Goal: Transaction & Acquisition: Purchase product/service

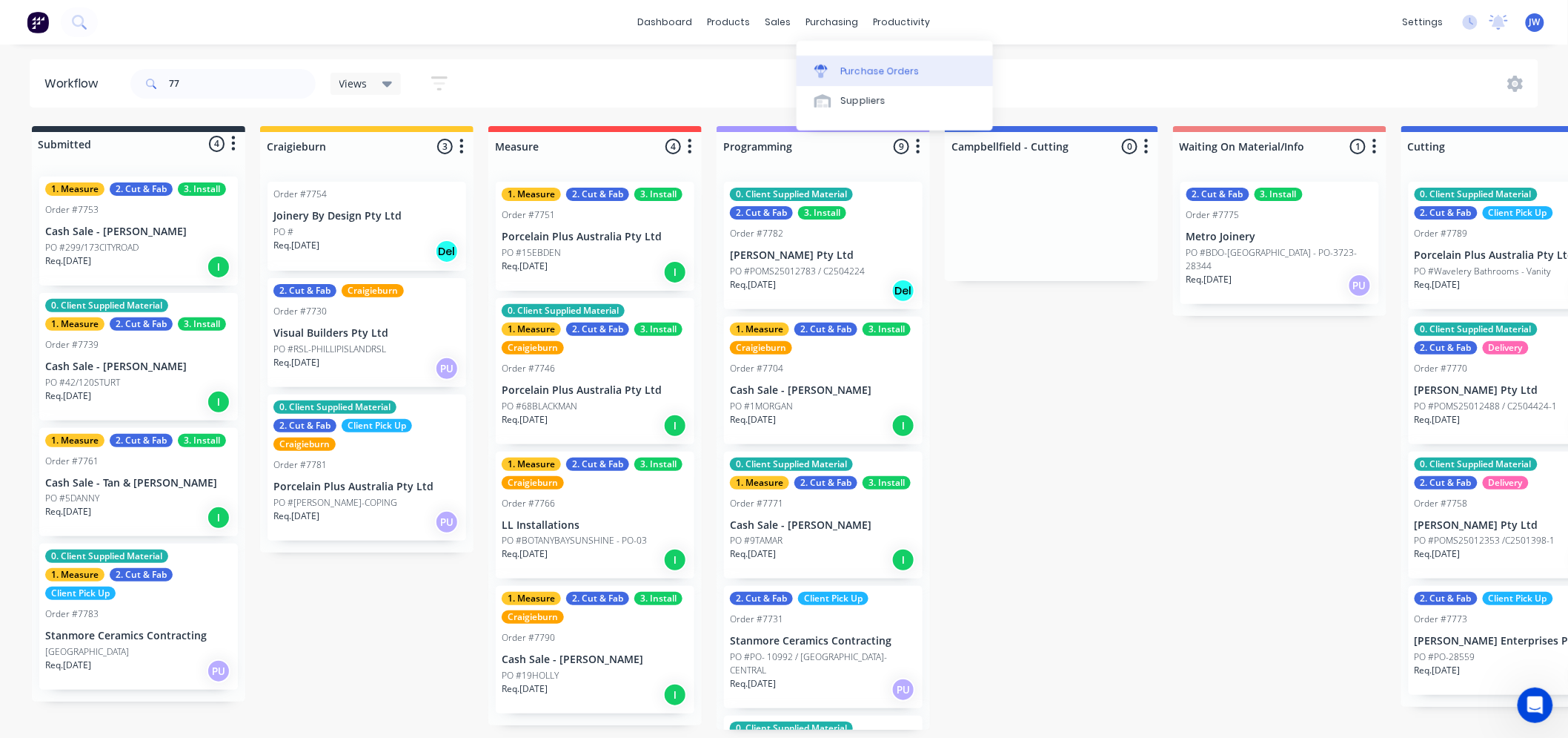
click at [845, 70] on div "Purchase Orders" at bounding box center [881, 71] width 79 height 13
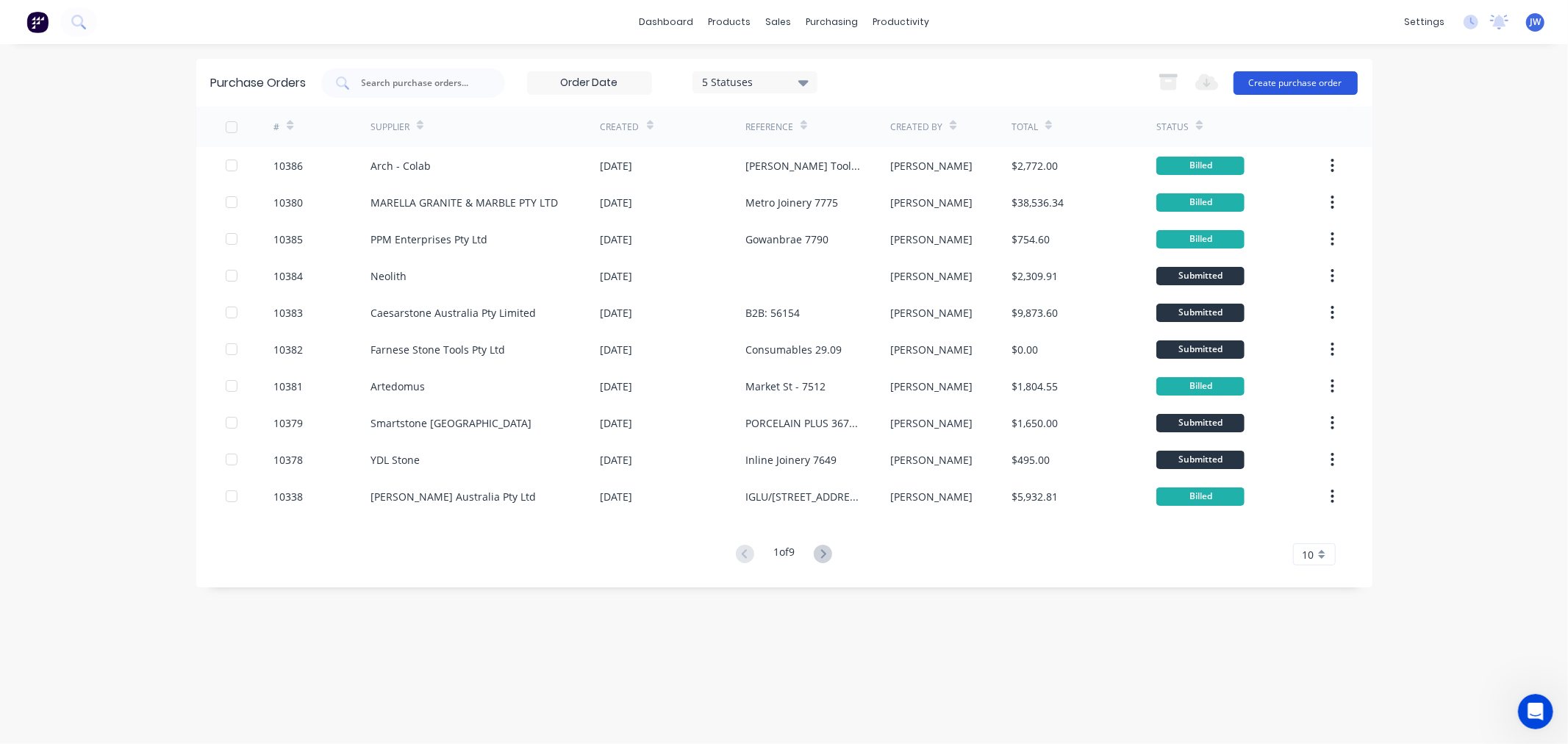
click at [1297, 81] on button "Create purchase order" at bounding box center [1296, 83] width 124 height 23
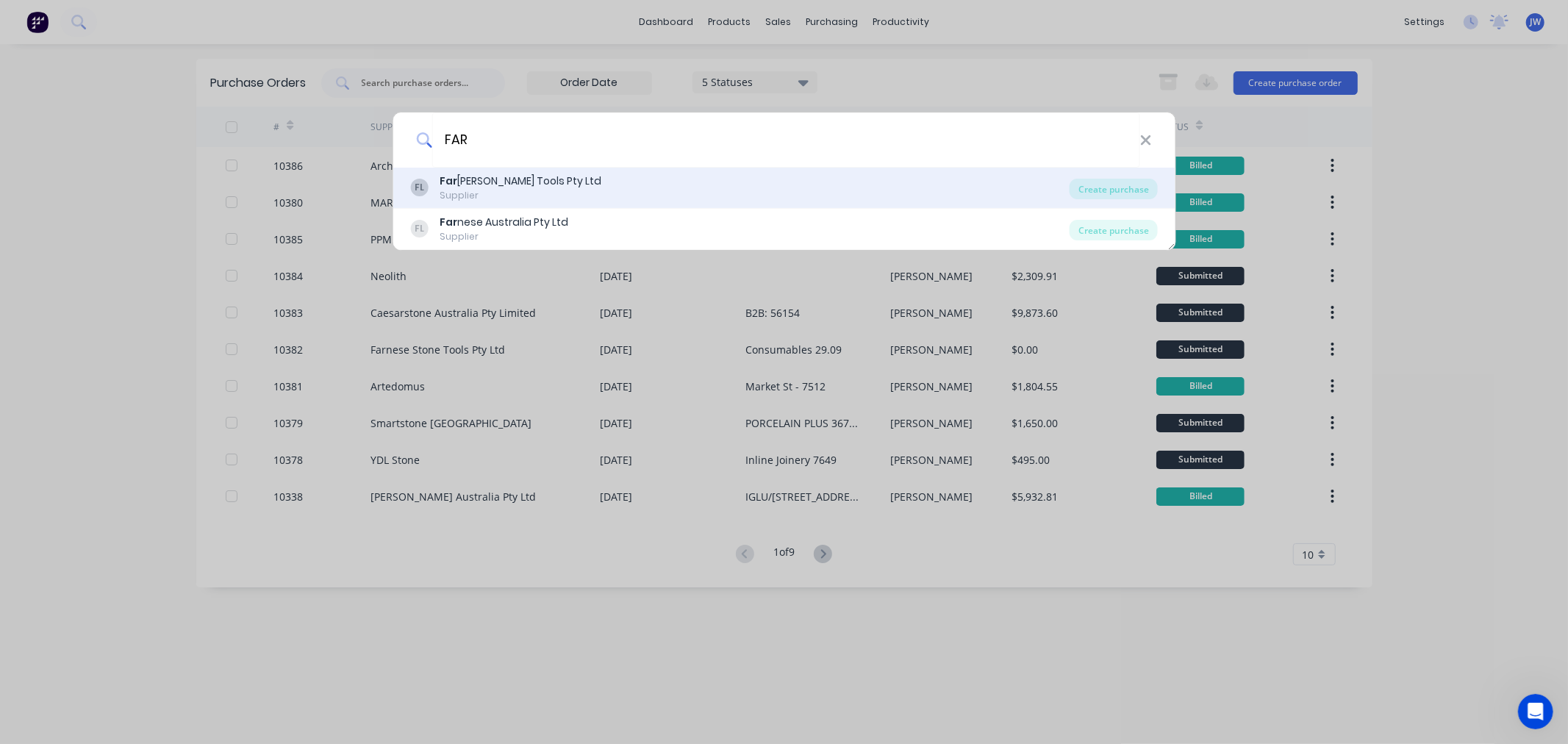
type input "FAR"
click at [538, 180] on div "Far [PERSON_NAME] Tools Pty Ltd" at bounding box center [520, 181] width 162 height 16
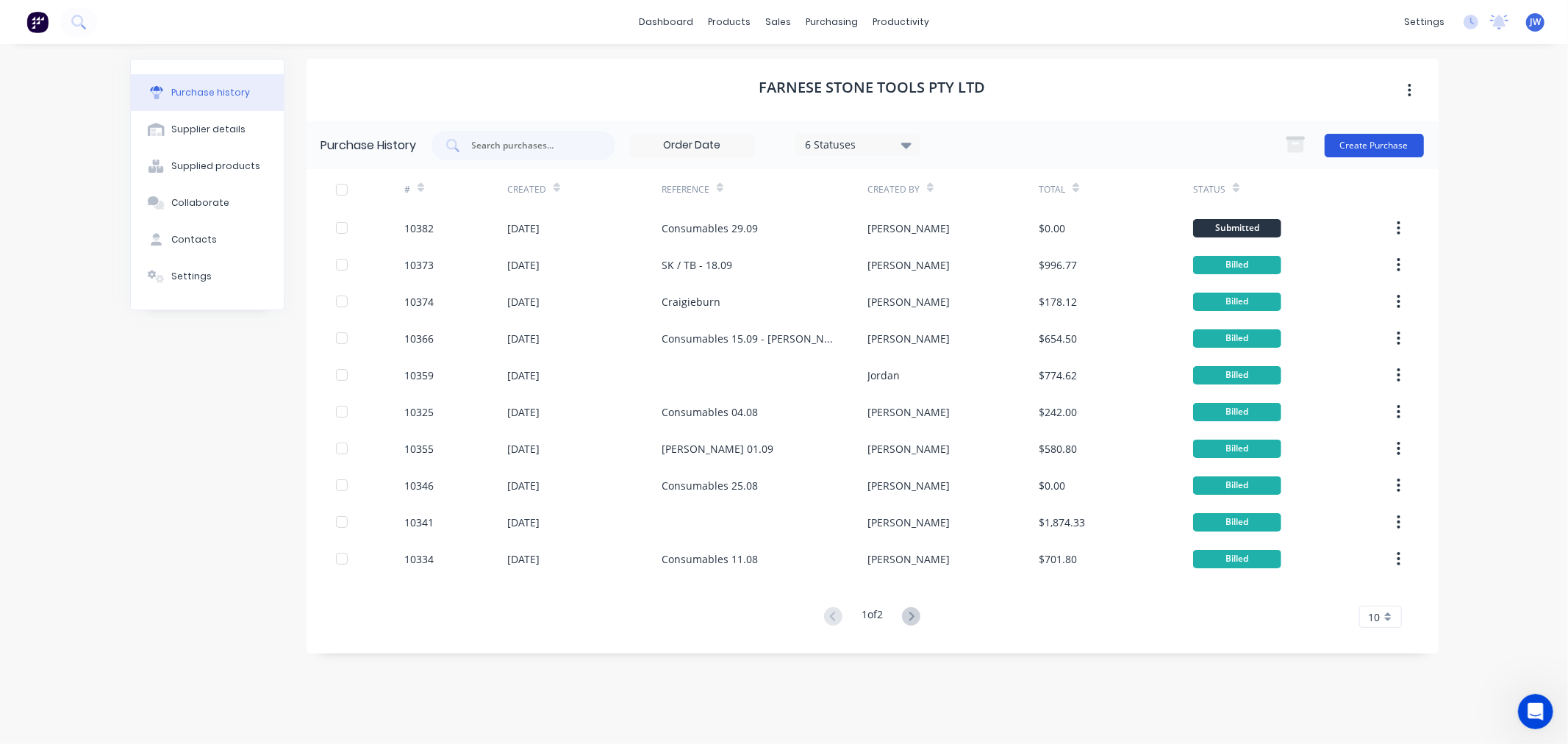
click at [1379, 141] on button "Create Purchase" at bounding box center [1374, 146] width 99 height 23
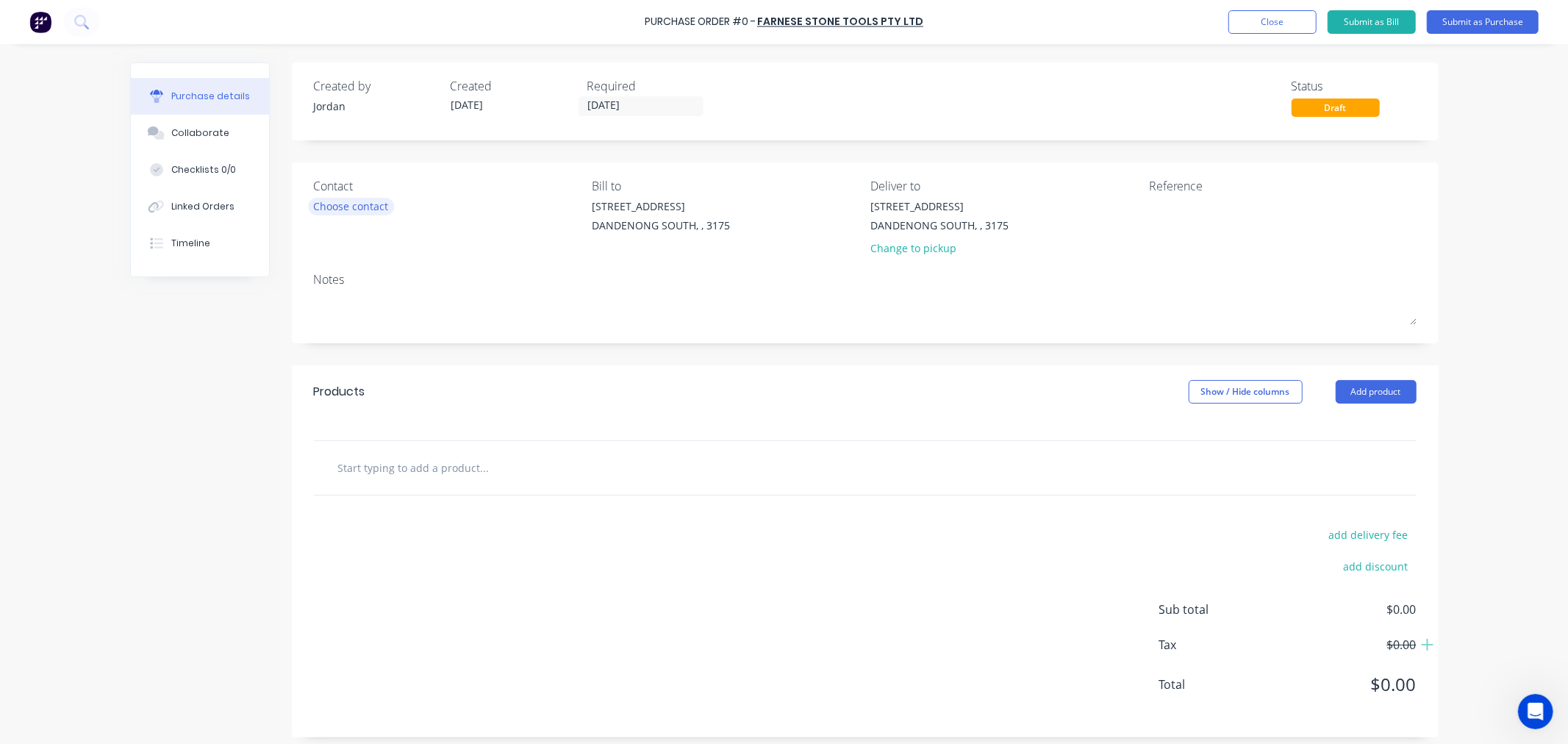
click at [357, 201] on div "Choose contact" at bounding box center [351, 206] width 75 height 16
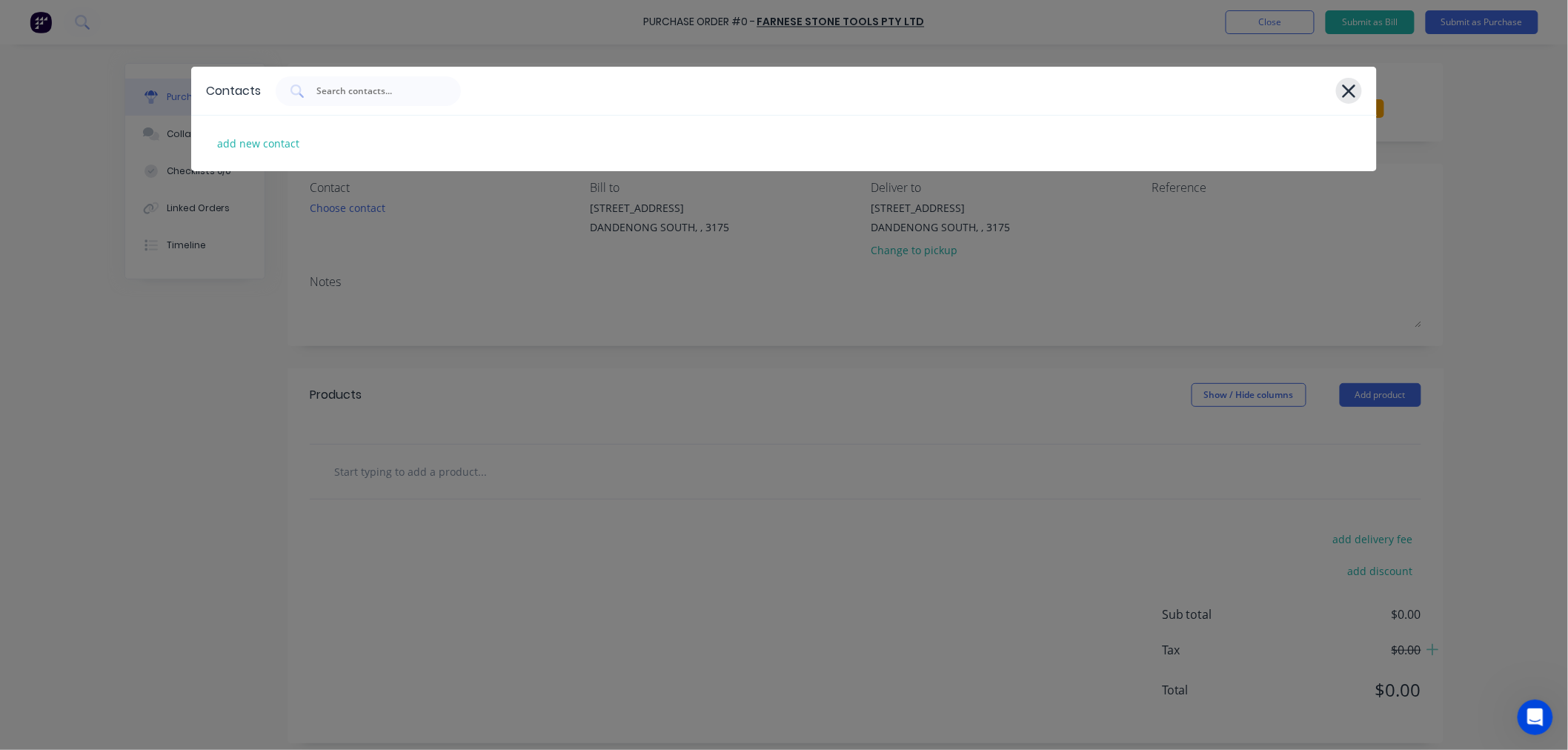
click at [1341, 97] on icon at bounding box center [1349, 91] width 16 height 21
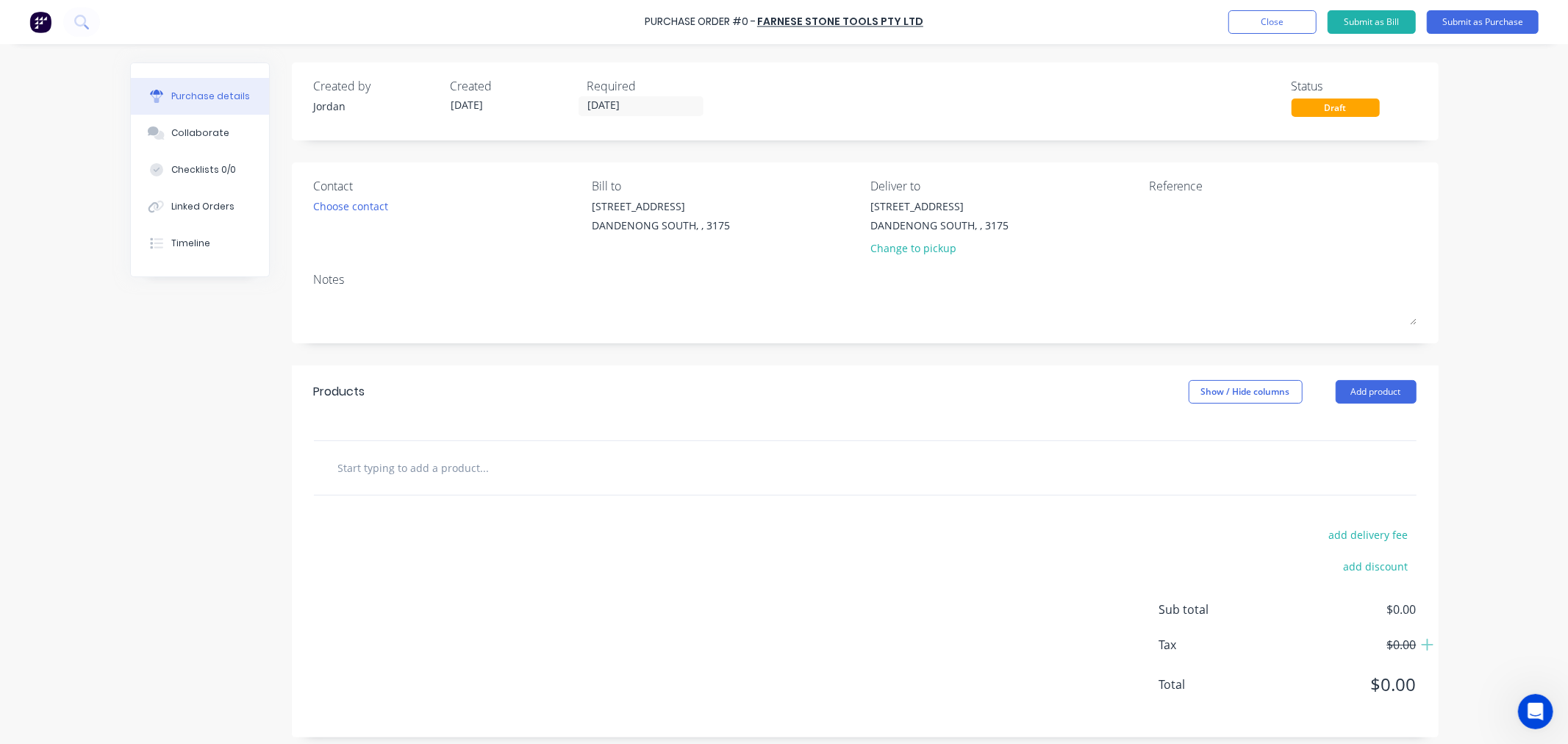
click at [463, 471] on input "text" at bounding box center [484, 467] width 294 height 29
type input "c"
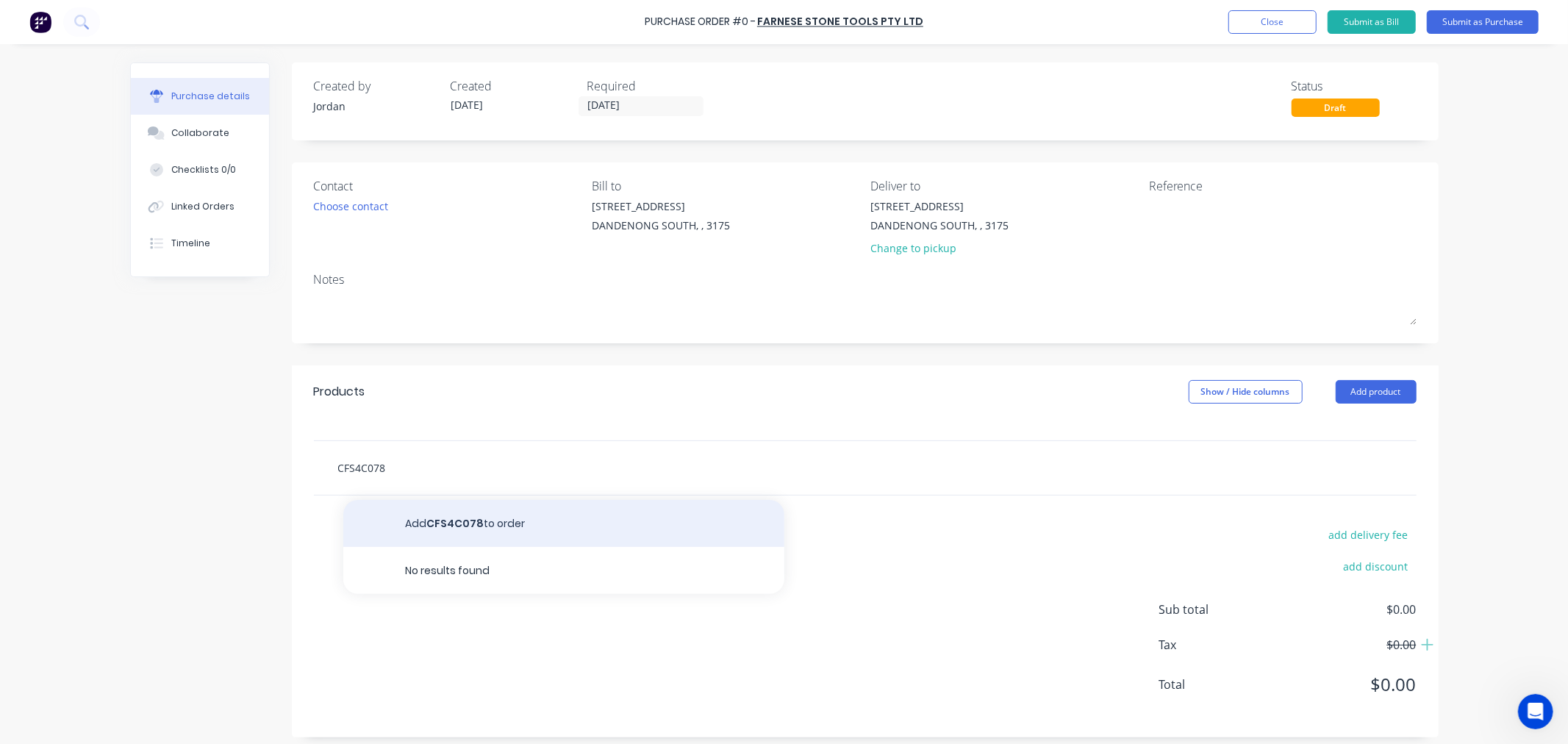
type input "CFS4C078"
click at [501, 512] on button "Add CFS4C078 to order" at bounding box center [564, 523] width 441 height 47
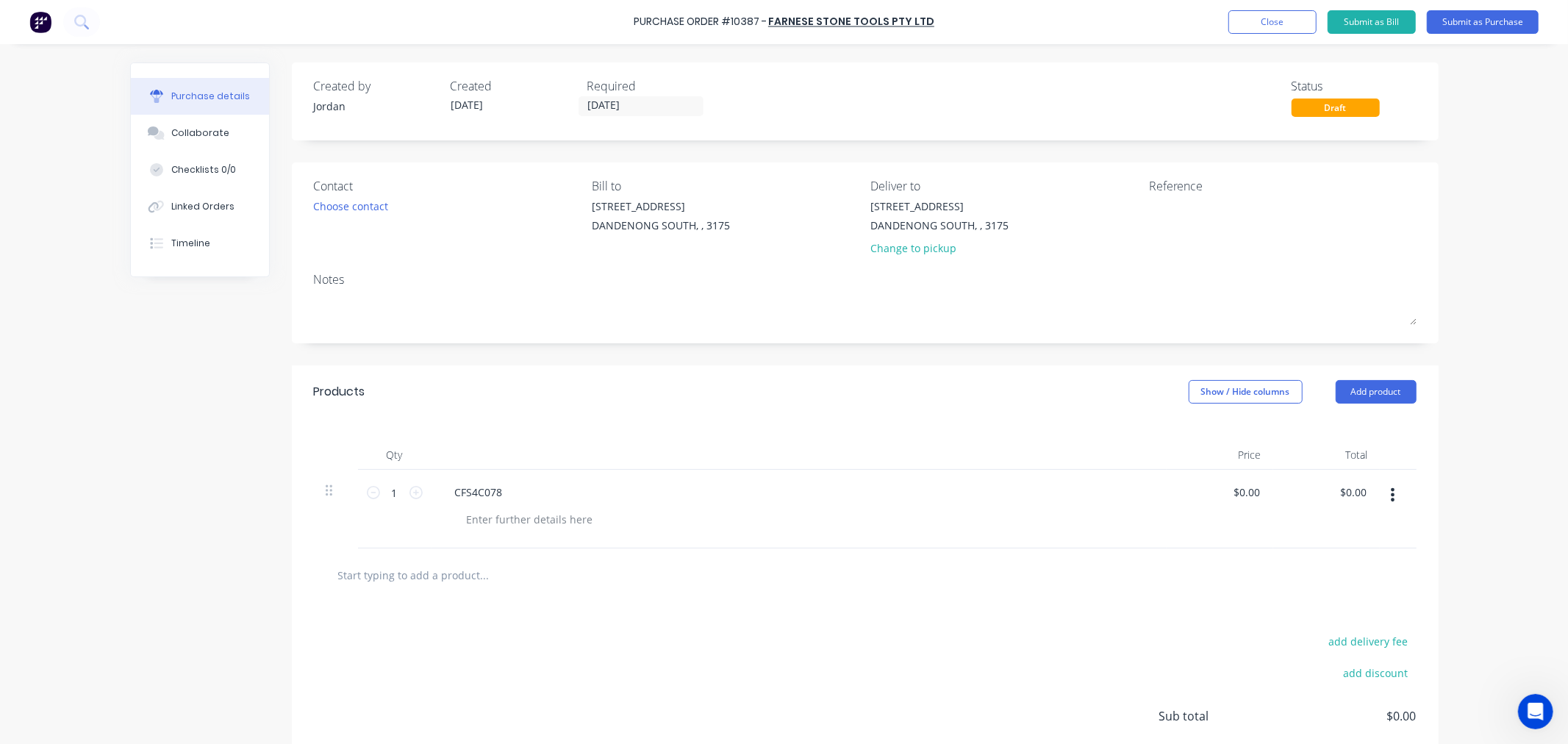
click at [426, 562] on input "text" at bounding box center [484, 574] width 294 height 29
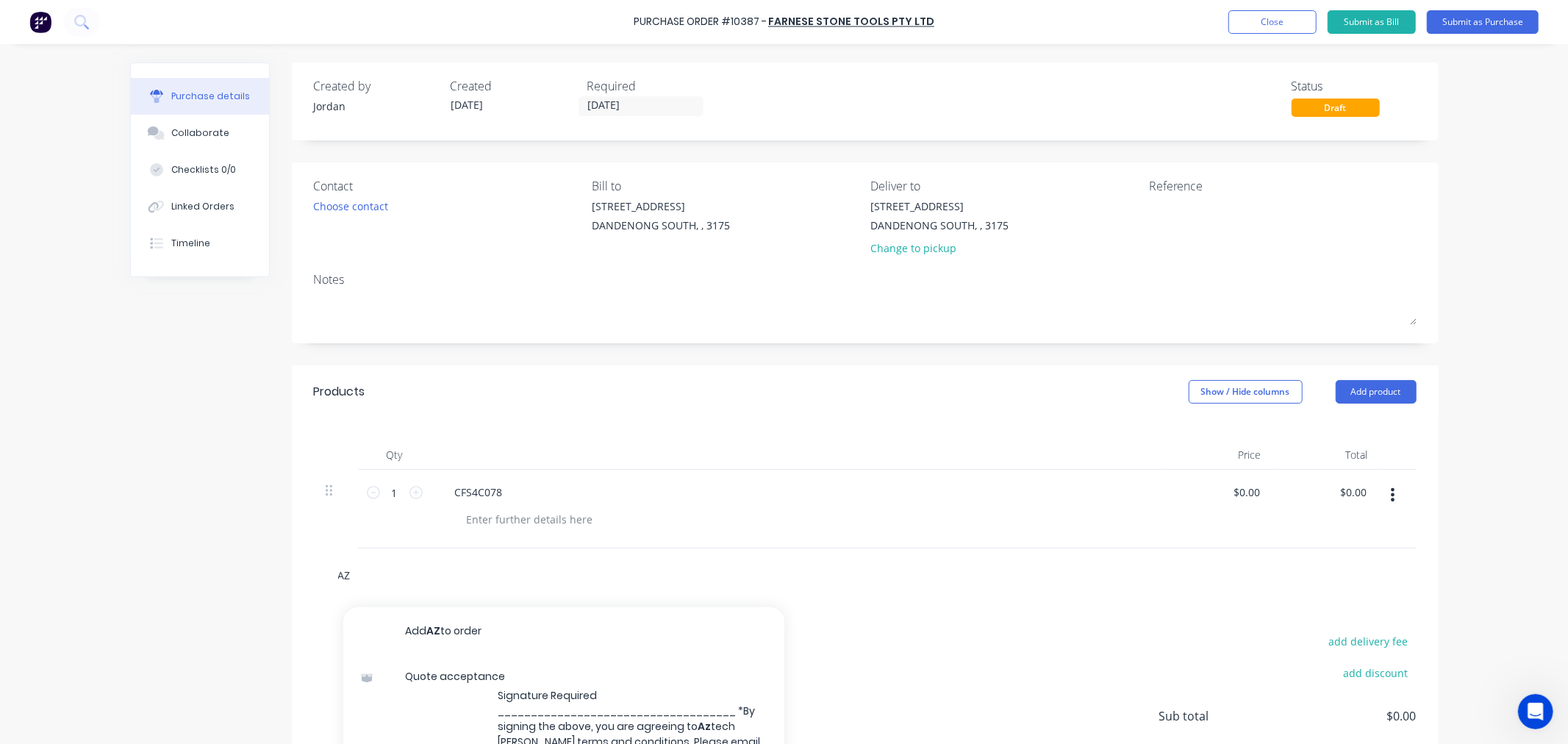
type input "A"
type input "AZT1518A"
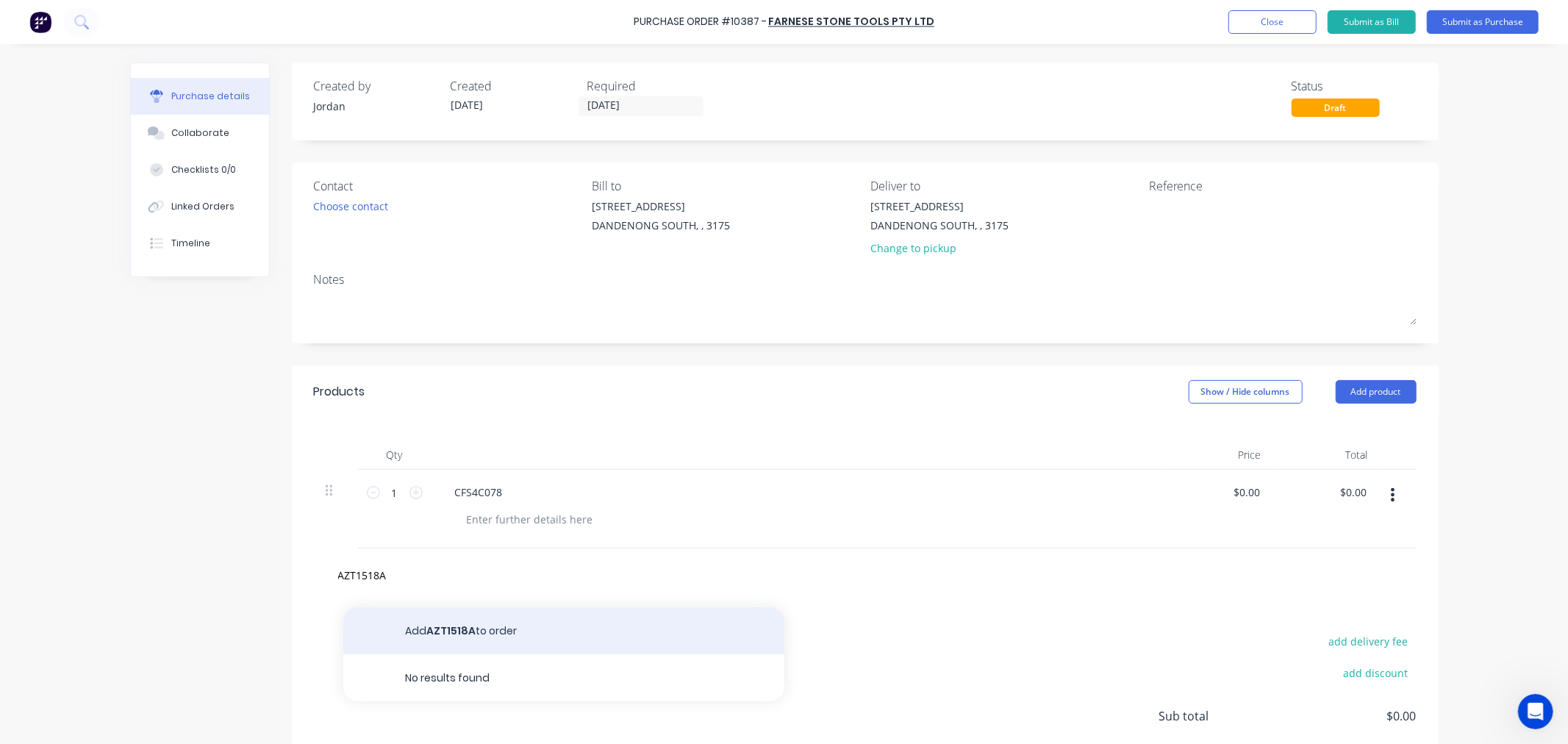
click at [472, 645] on button "Add AZT1518A to order" at bounding box center [564, 630] width 441 height 47
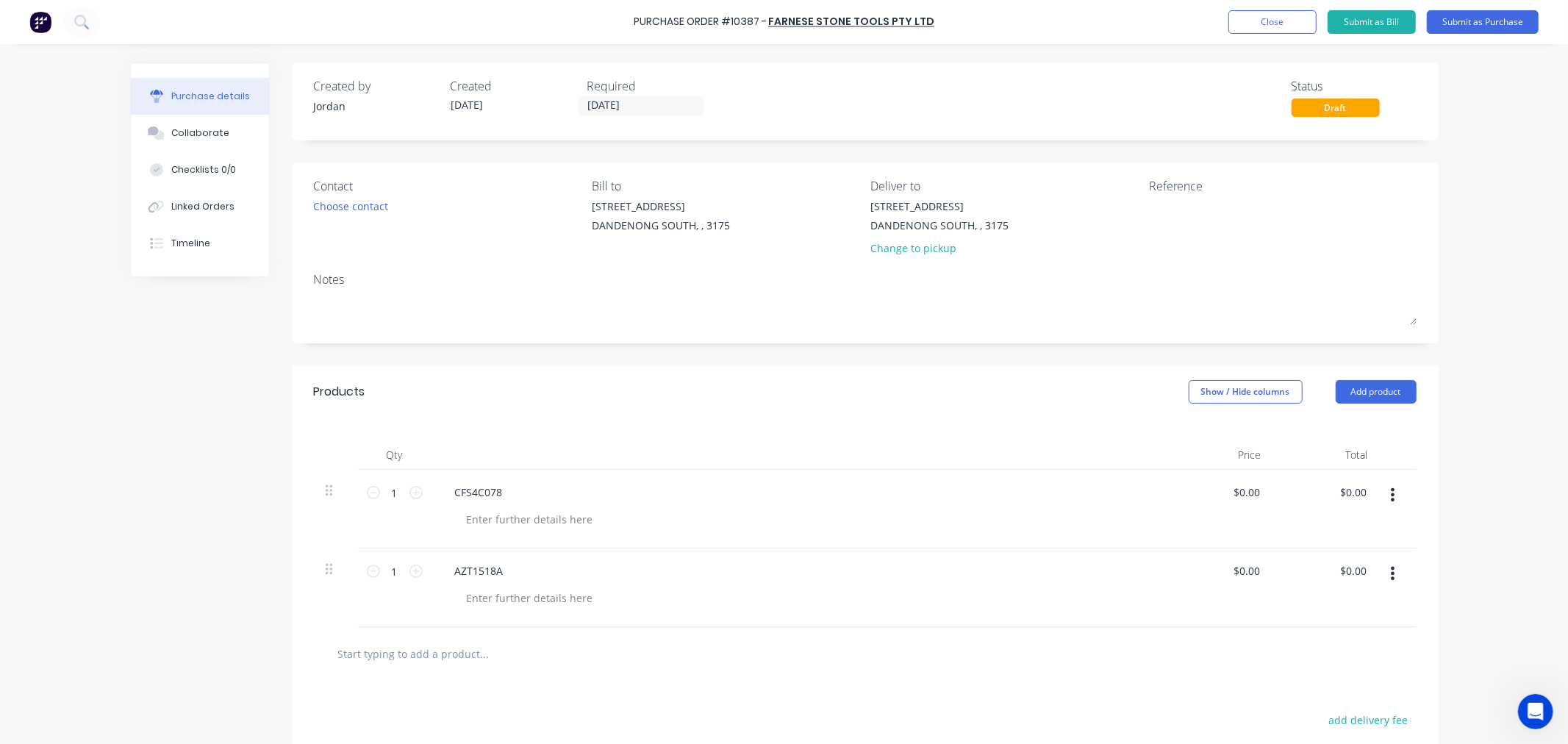
click at [431, 659] on input "text" at bounding box center [484, 652] width 294 height 29
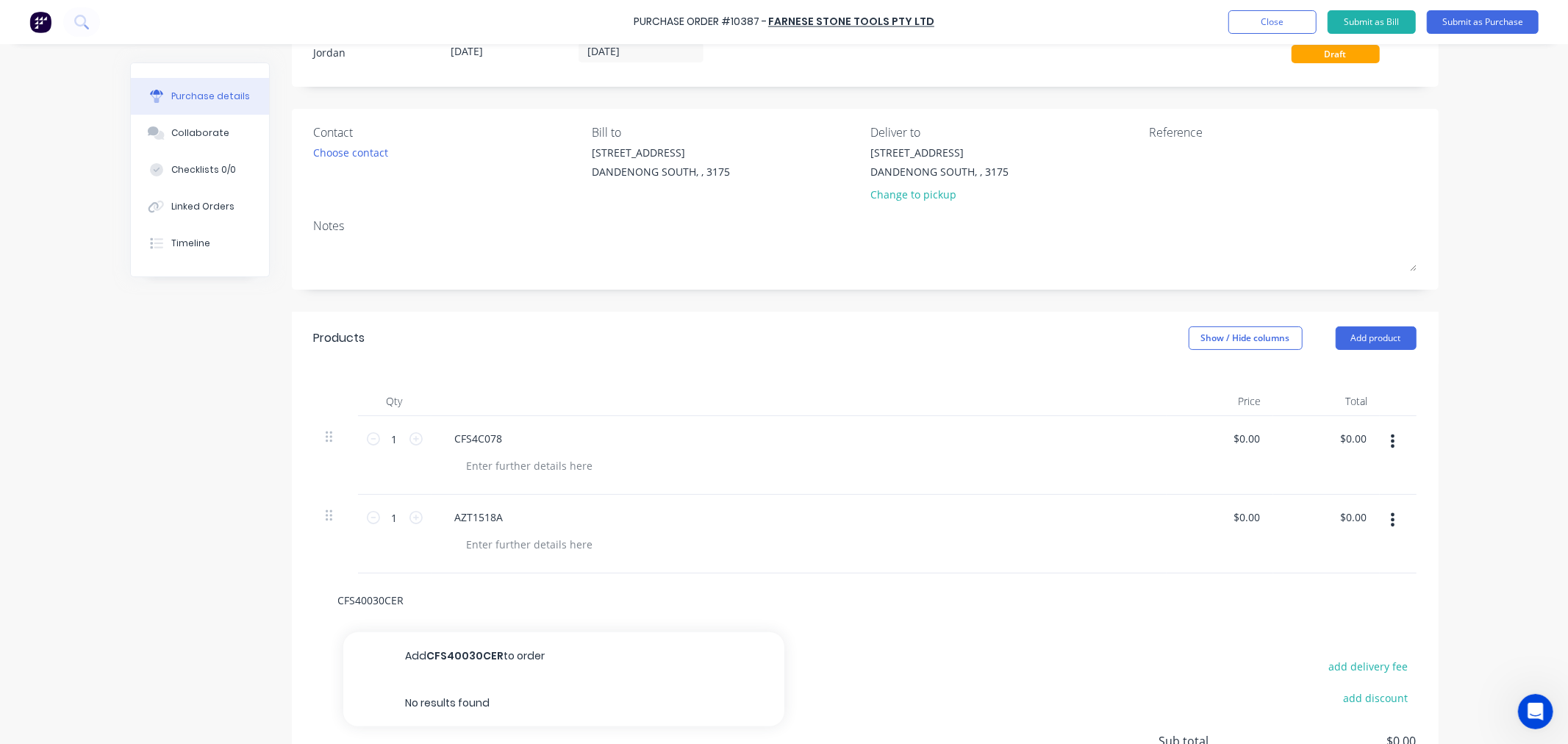
scroll to position [82, 0]
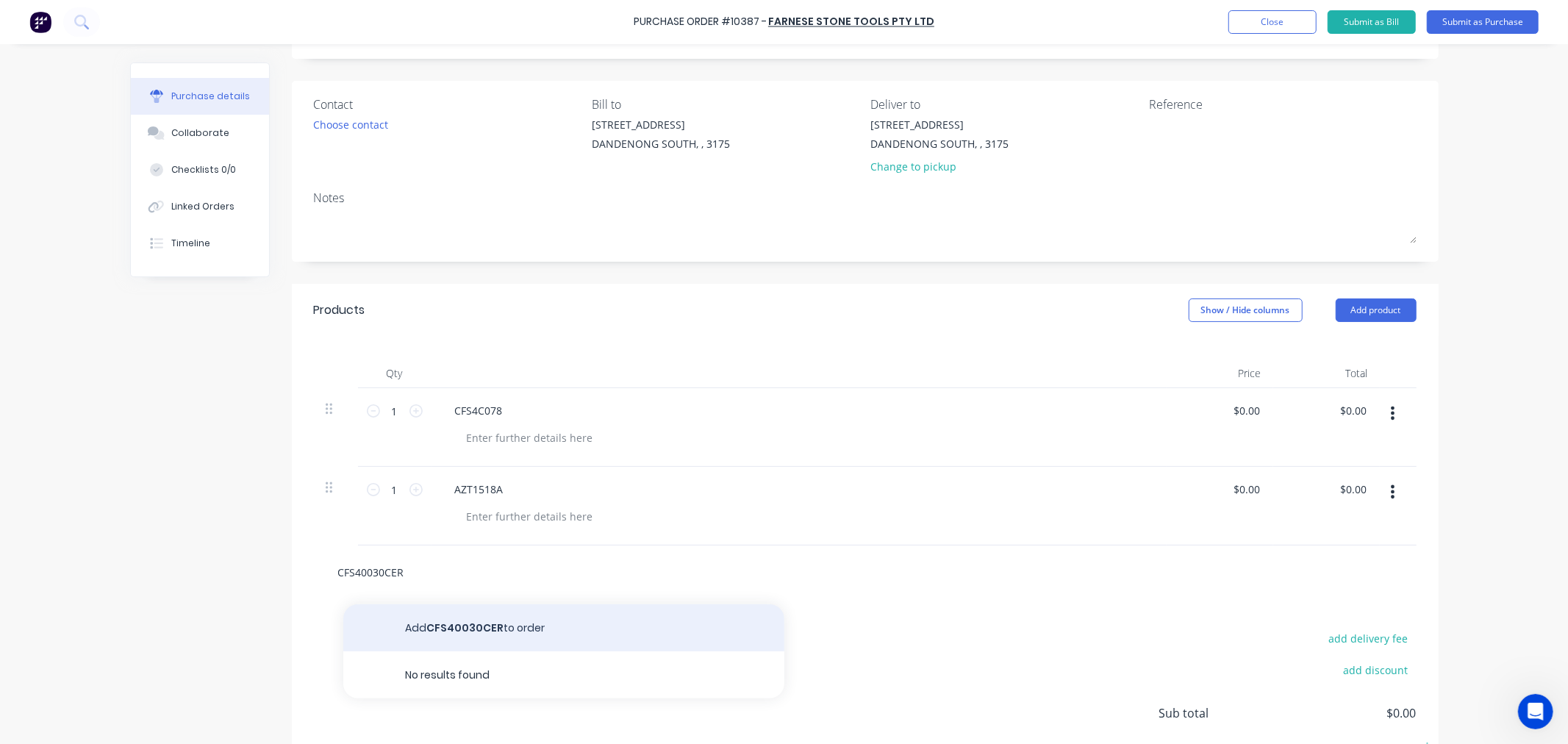
type input "CFS40030CER"
click at [520, 618] on button "Add CFS40030CER to order" at bounding box center [564, 627] width 441 height 47
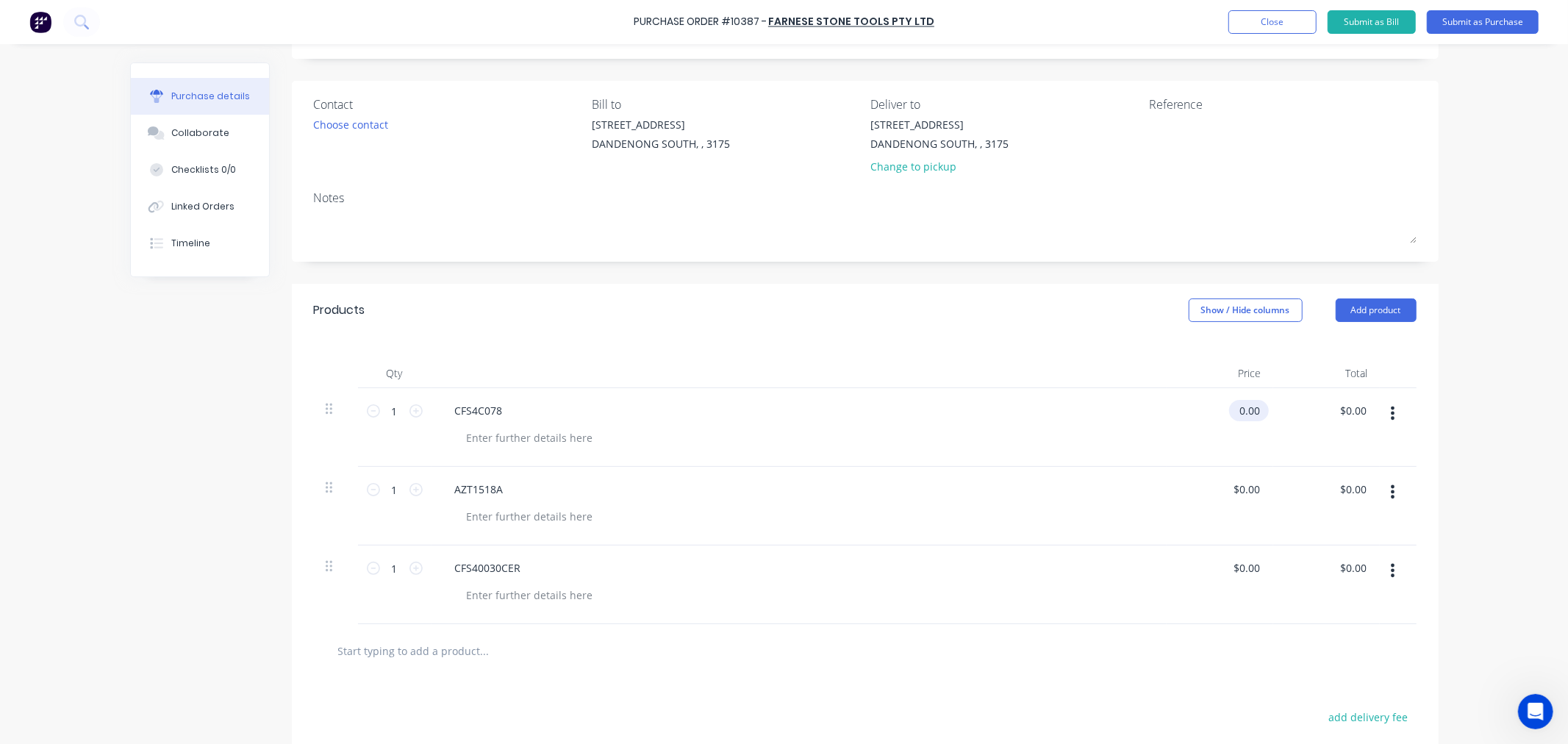
click at [1247, 415] on input "0.00" at bounding box center [1246, 410] width 34 height 22
click at [1253, 411] on input "0.00" at bounding box center [1249, 410] width 28 height 22
type input "0"
type input "$175.50"
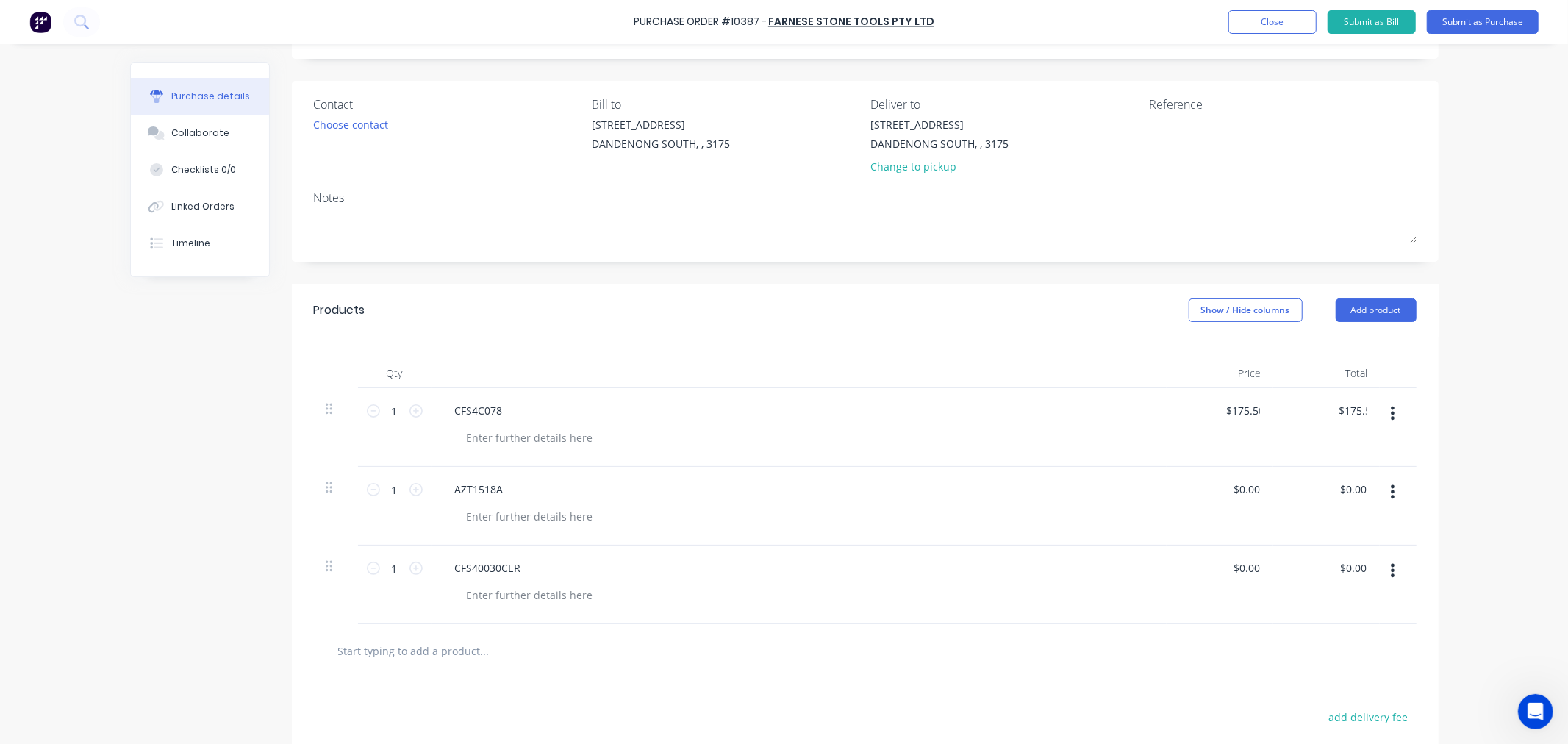
click at [1172, 414] on div "$175.50 175.50" at bounding box center [1220, 427] width 107 height 78
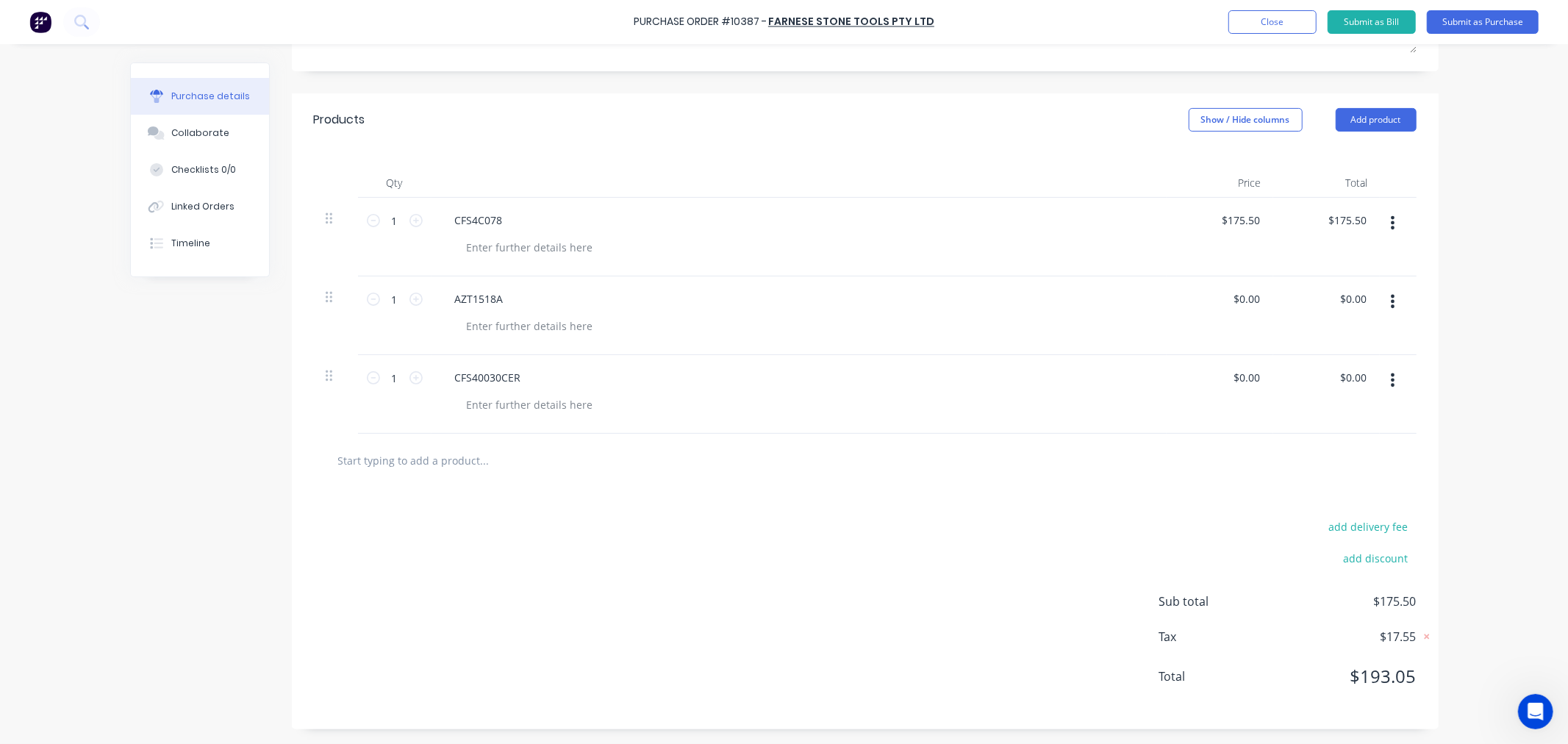
scroll to position [110, 0]
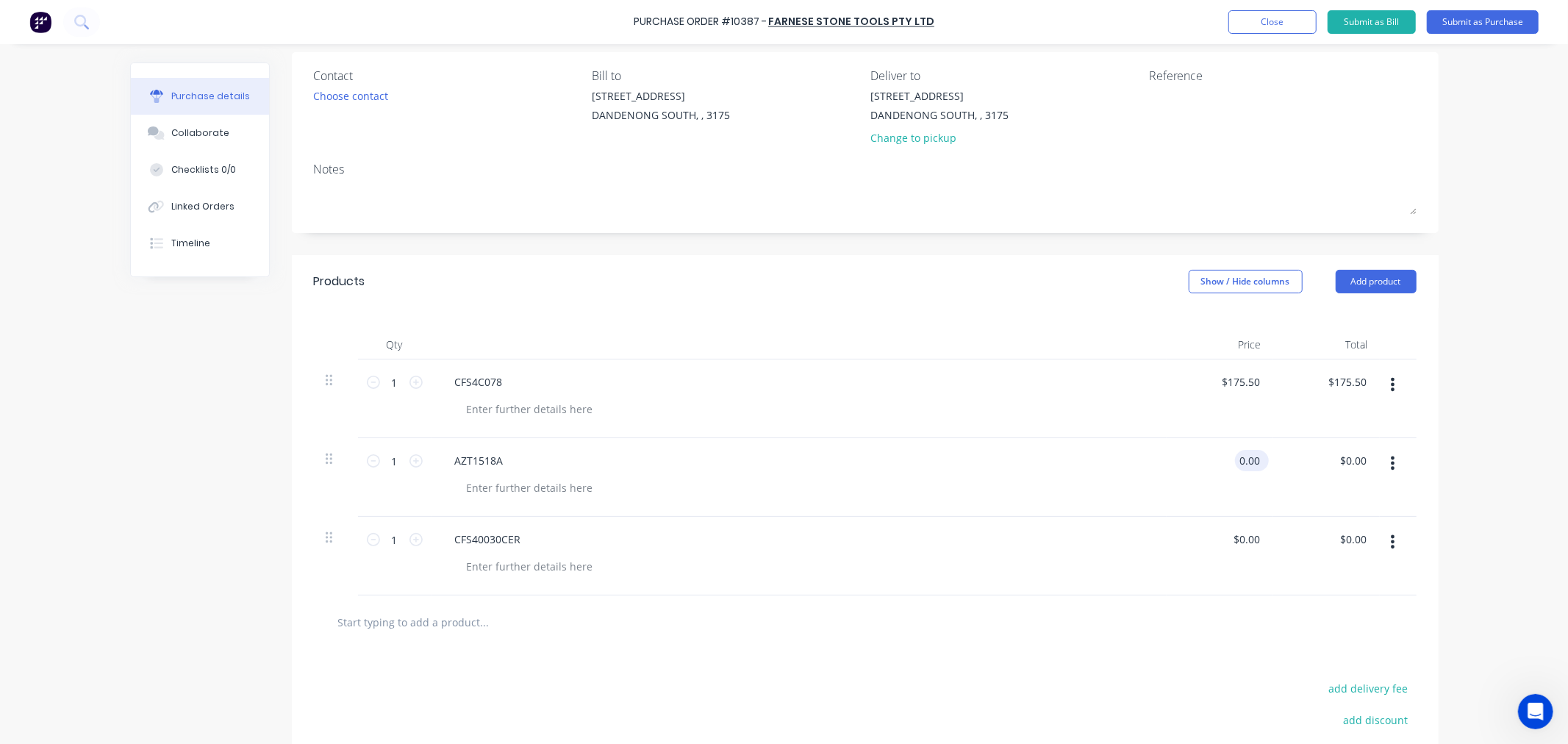
click at [1246, 461] on input "0.00" at bounding box center [1249, 460] width 28 height 22
type input "0"
type input "$175.50"
click at [1172, 540] on div "$0.00 $0.00" at bounding box center [1220, 556] width 107 height 78
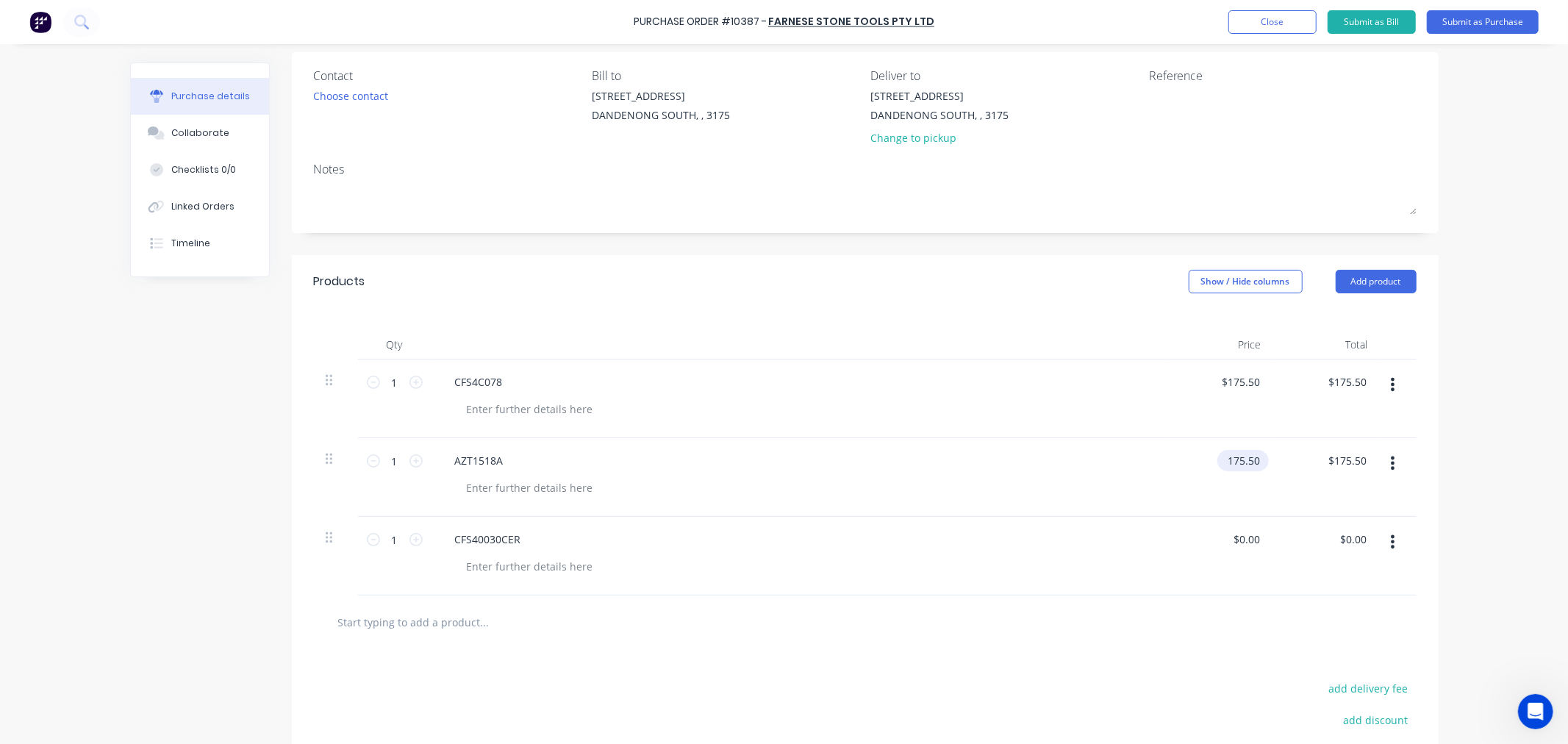
click at [1253, 465] on input "175.50" at bounding box center [1240, 460] width 46 height 22
type input "$170.10"
click at [1111, 478] on div at bounding box center [805, 488] width 700 height 22
click at [1255, 461] on input "170.10" at bounding box center [1243, 460] width 40 height 22
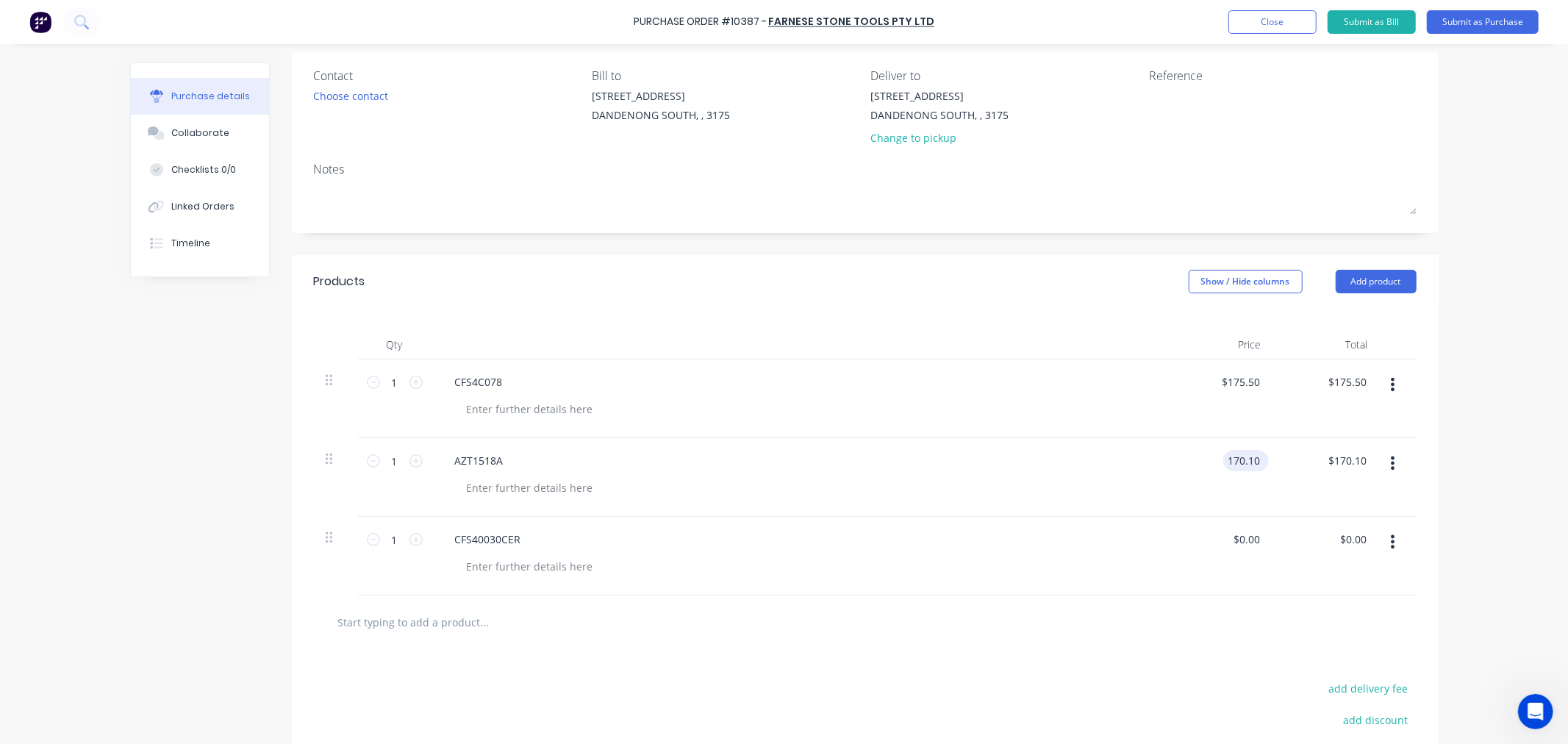
click at [1238, 461] on input "170.10" at bounding box center [1243, 460] width 40 height 22
type input "$117.00"
click at [1250, 543] on input "0.00" at bounding box center [1249, 539] width 28 height 22
type input "0"
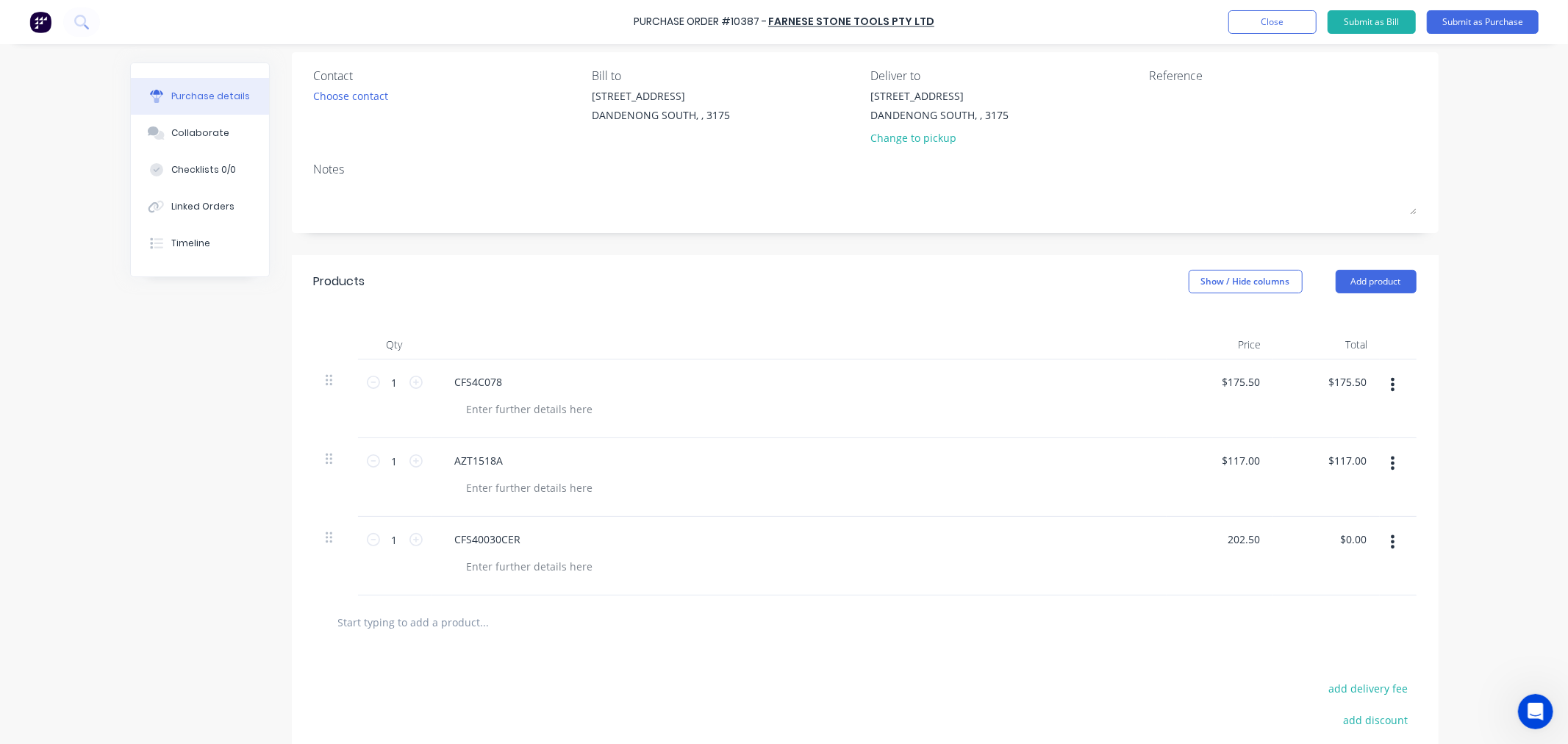
type input "$202.50"
click at [1149, 648] on div at bounding box center [865, 622] width 1103 height 53
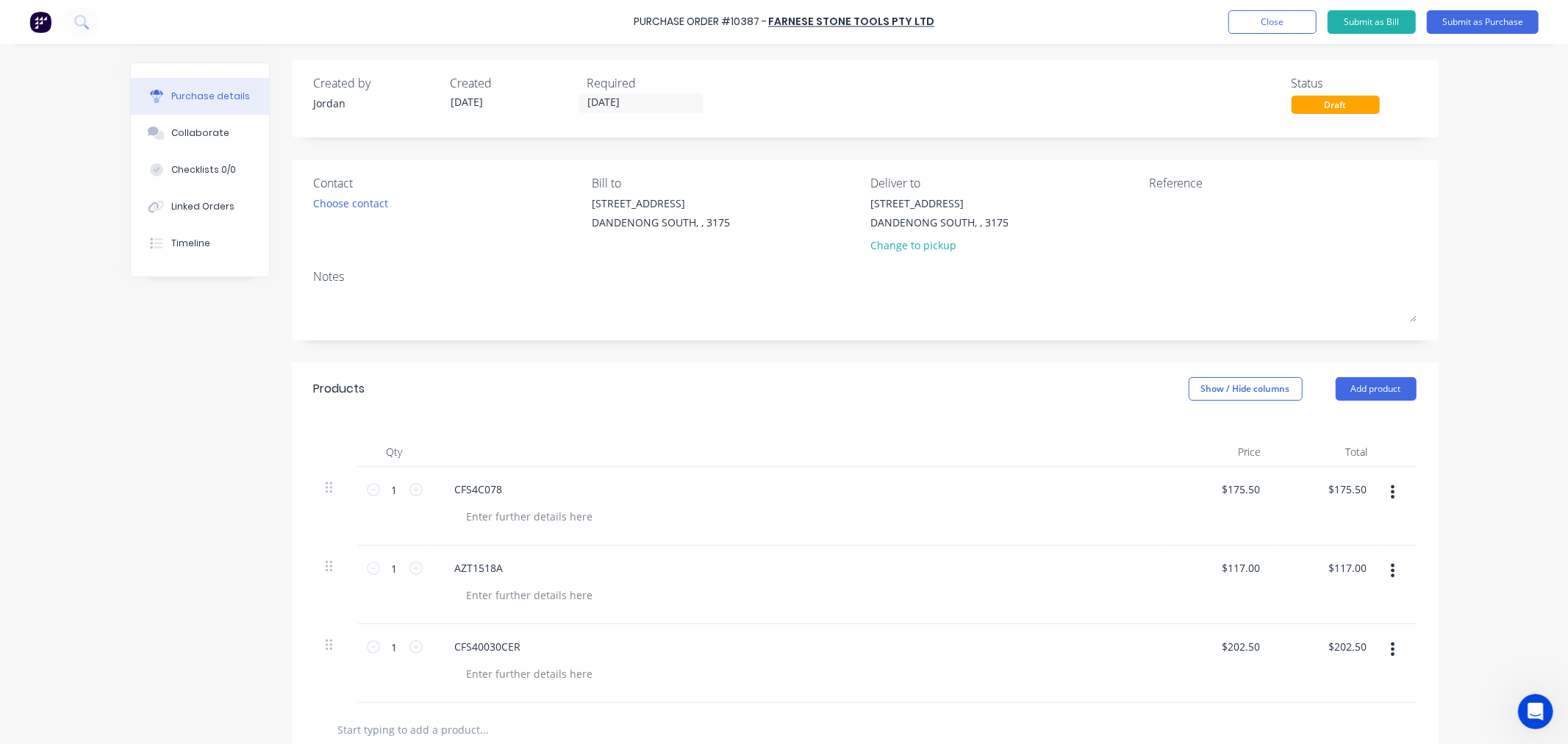
scroll to position [0, 0]
click at [1451, 159] on div "Purchase Order #10387 - Farnese Stone Tools Pty Ltd Add product Close Submit as…" at bounding box center [784, 372] width 1568 height 744
click at [1491, 20] on button "Submit as Purchase" at bounding box center [1483, 22] width 112 height 23
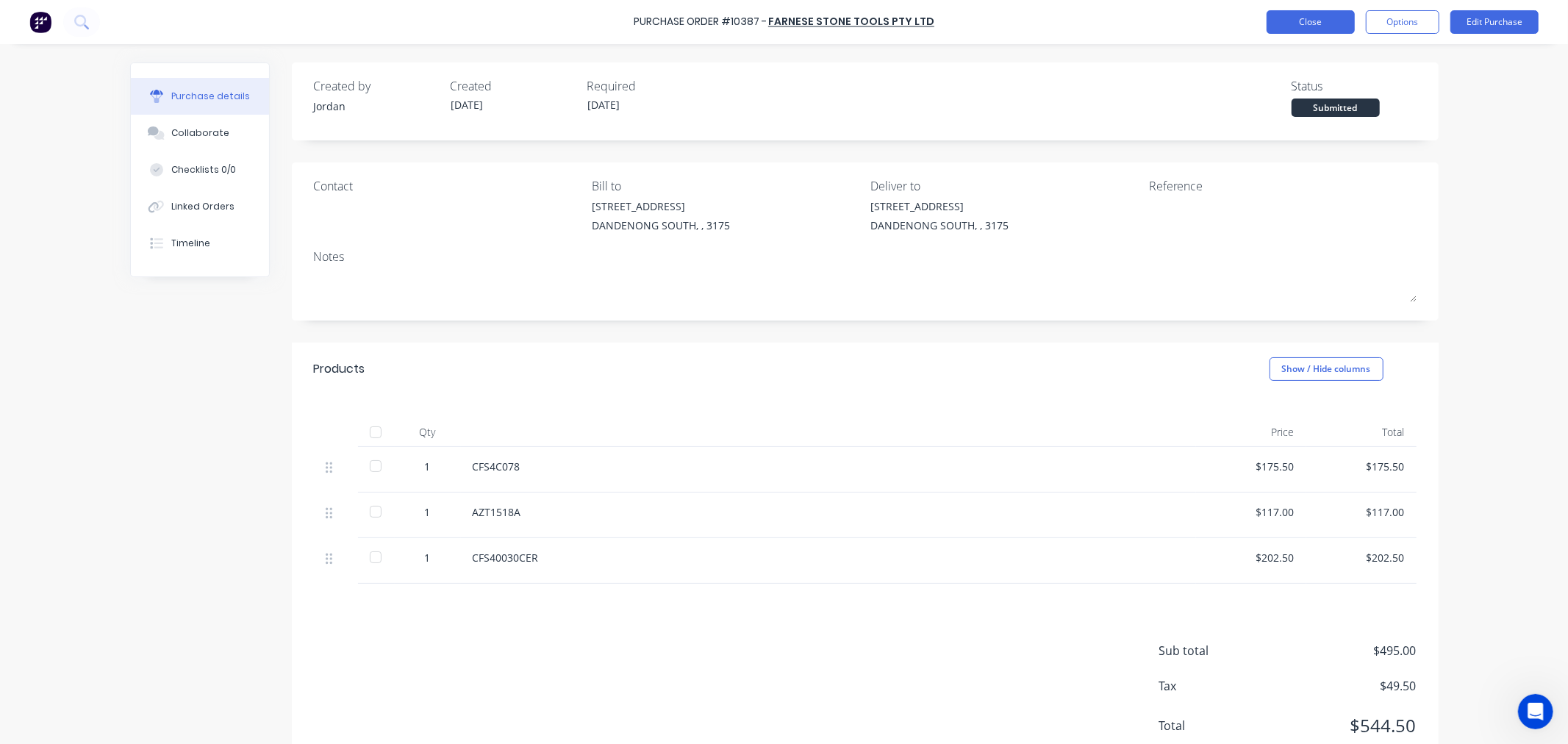
click at [1322, 18] on button "Close" at bounding box center [1311, 22] width 88 height 23
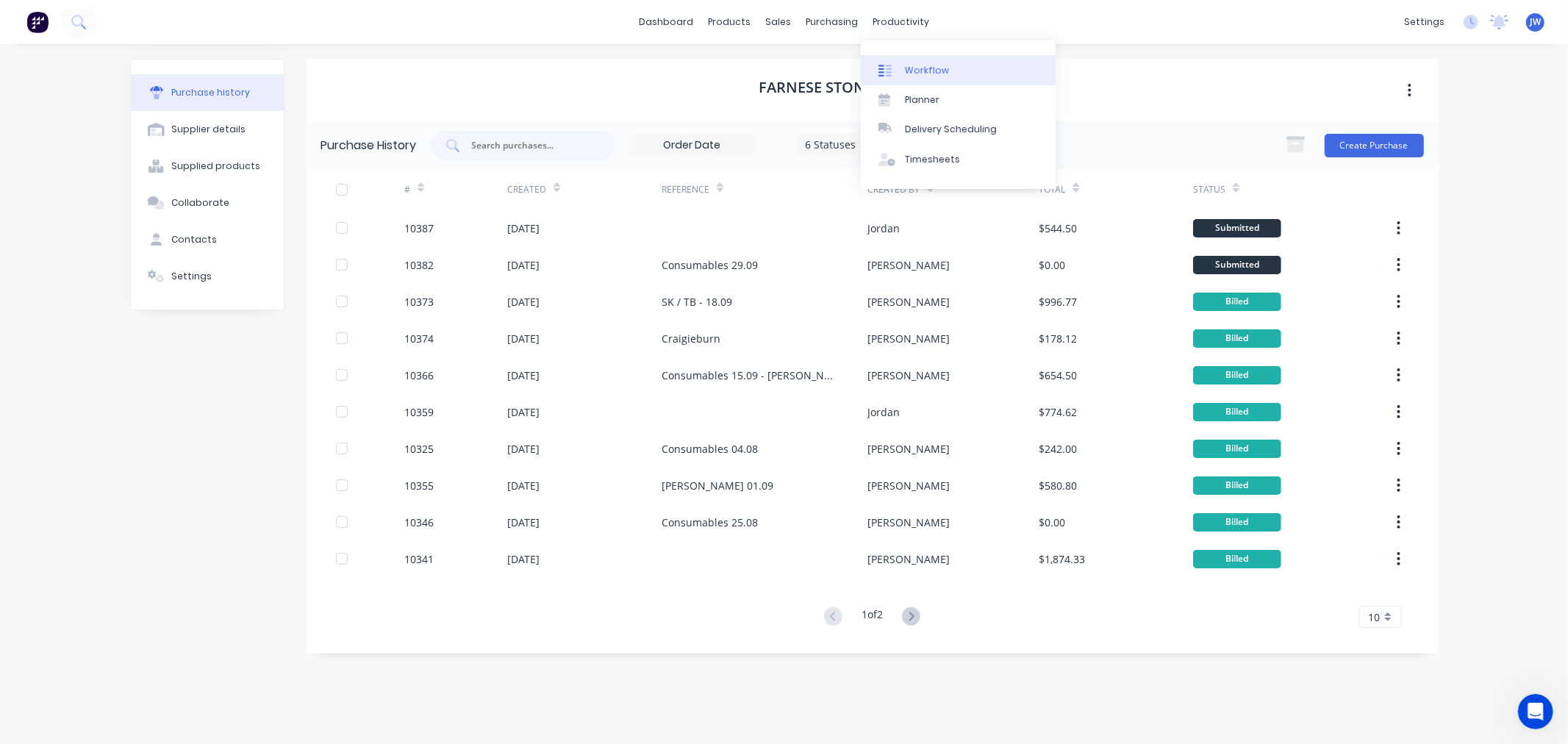
click at [915, 67] on div "Workflow" at bounding box center [927, 71] width 44 height 13
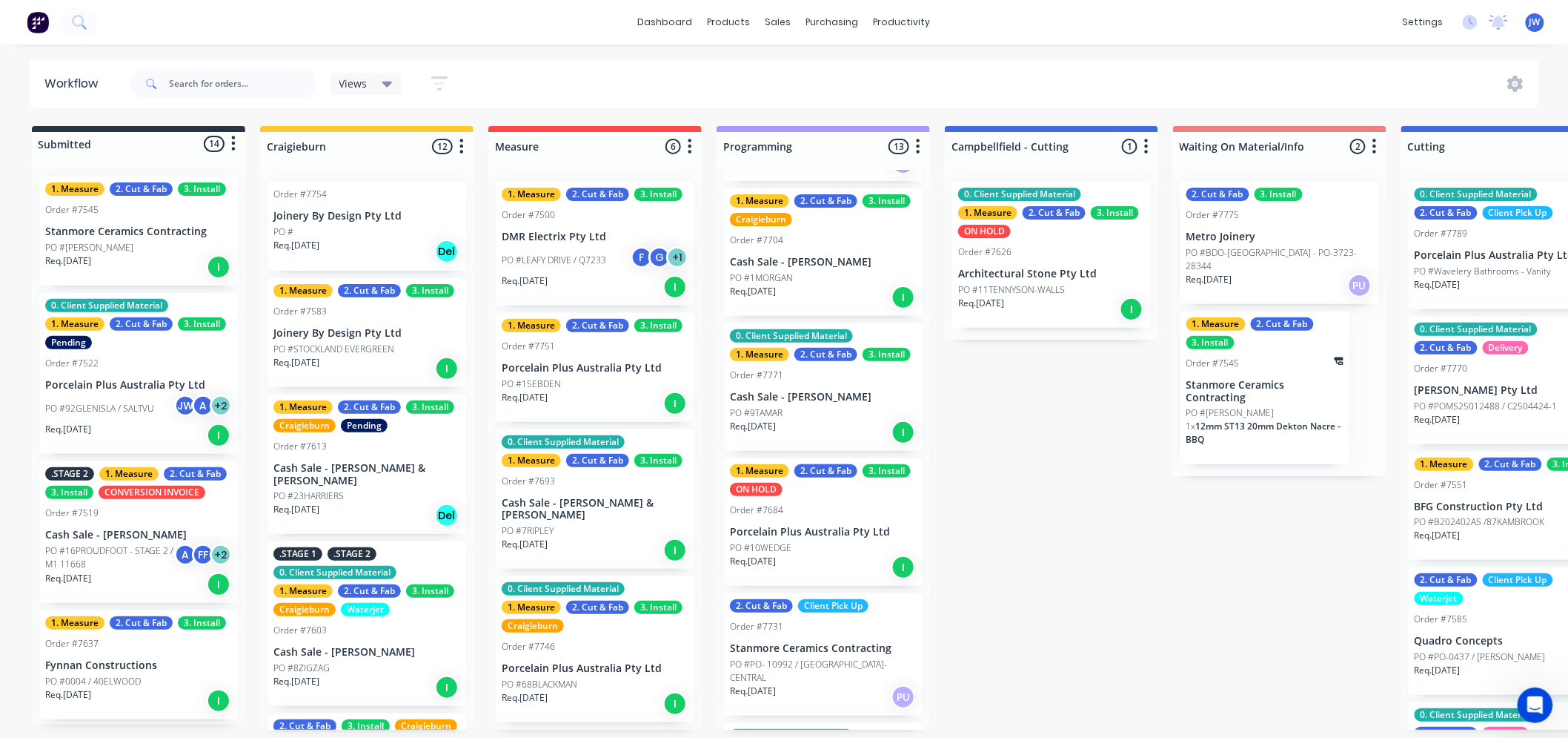
scroll to position [247, 0]
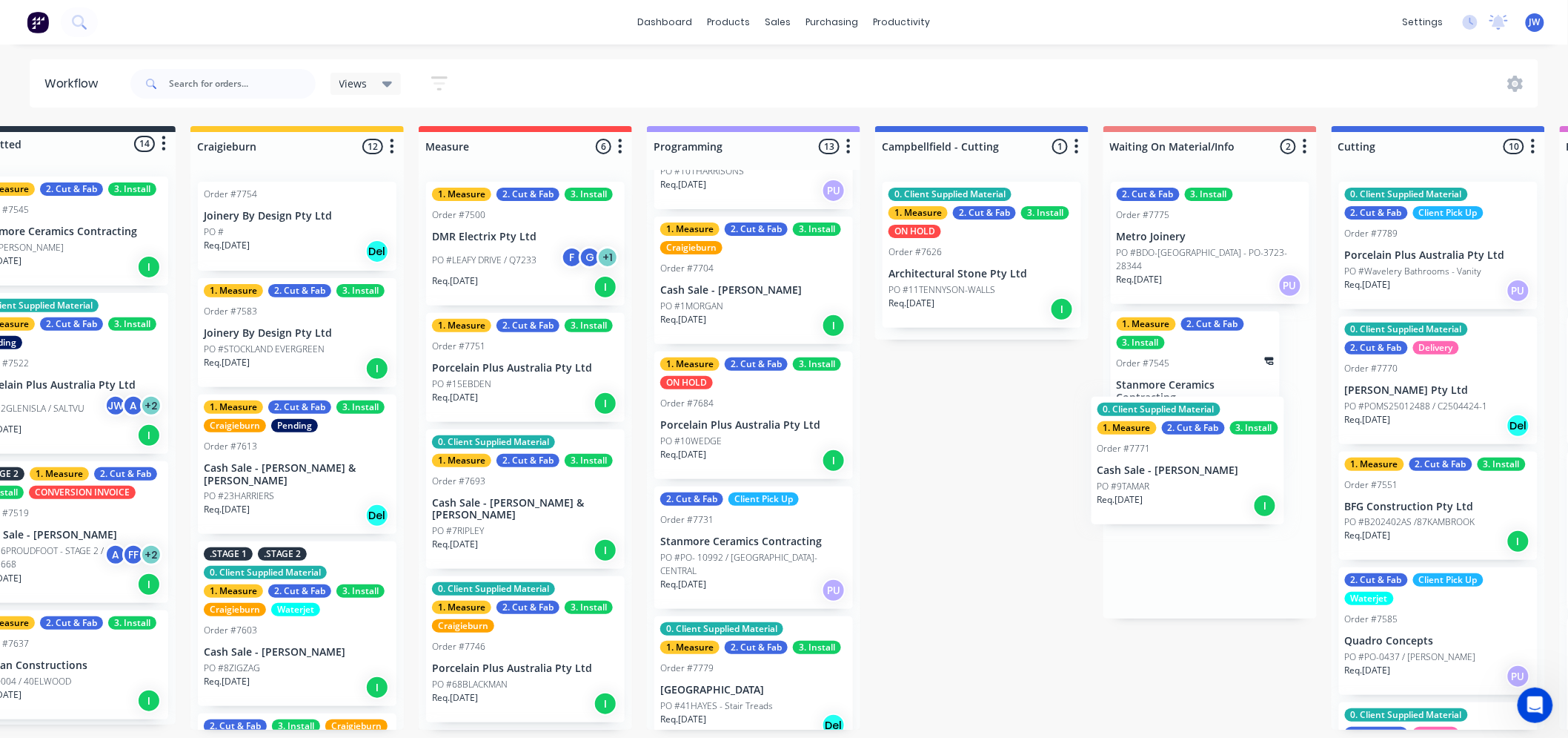
drag, startPoint x: 772, startPoint y: 442, endPoint x: 1149, endPoint y: 492, distance: 380.3
click at [1149, 492] on div "Submitted 14 Status colour #273444 hex #273444 Save Cancel Summaries Total orde…" at bounding box center [1477, 427] width 3117 height 604
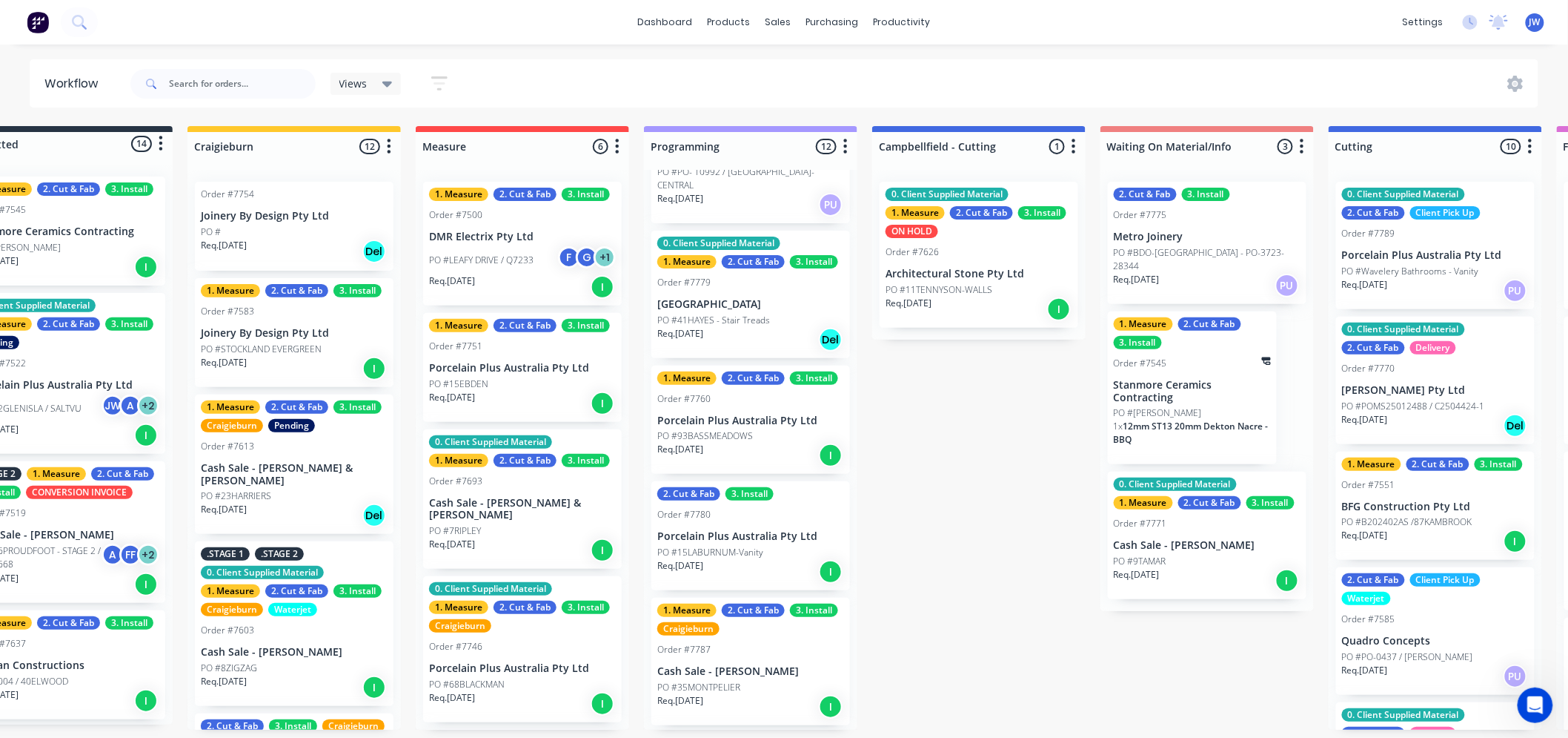
scroll to position [658, 0]
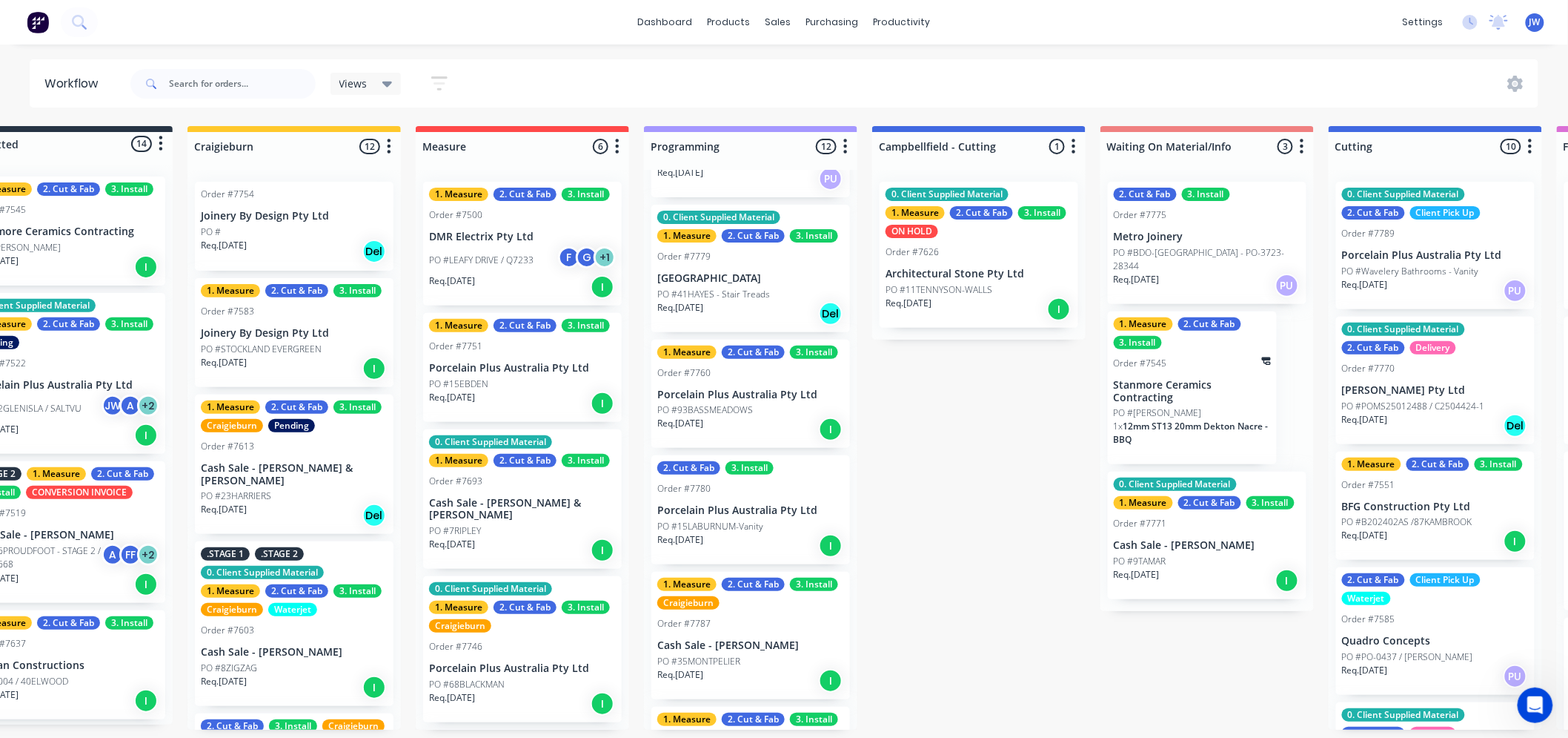
click at [752, 520] on p "PO #15LABURNUM-Vanity" at bounding box center [710, 526] width 106 height 13
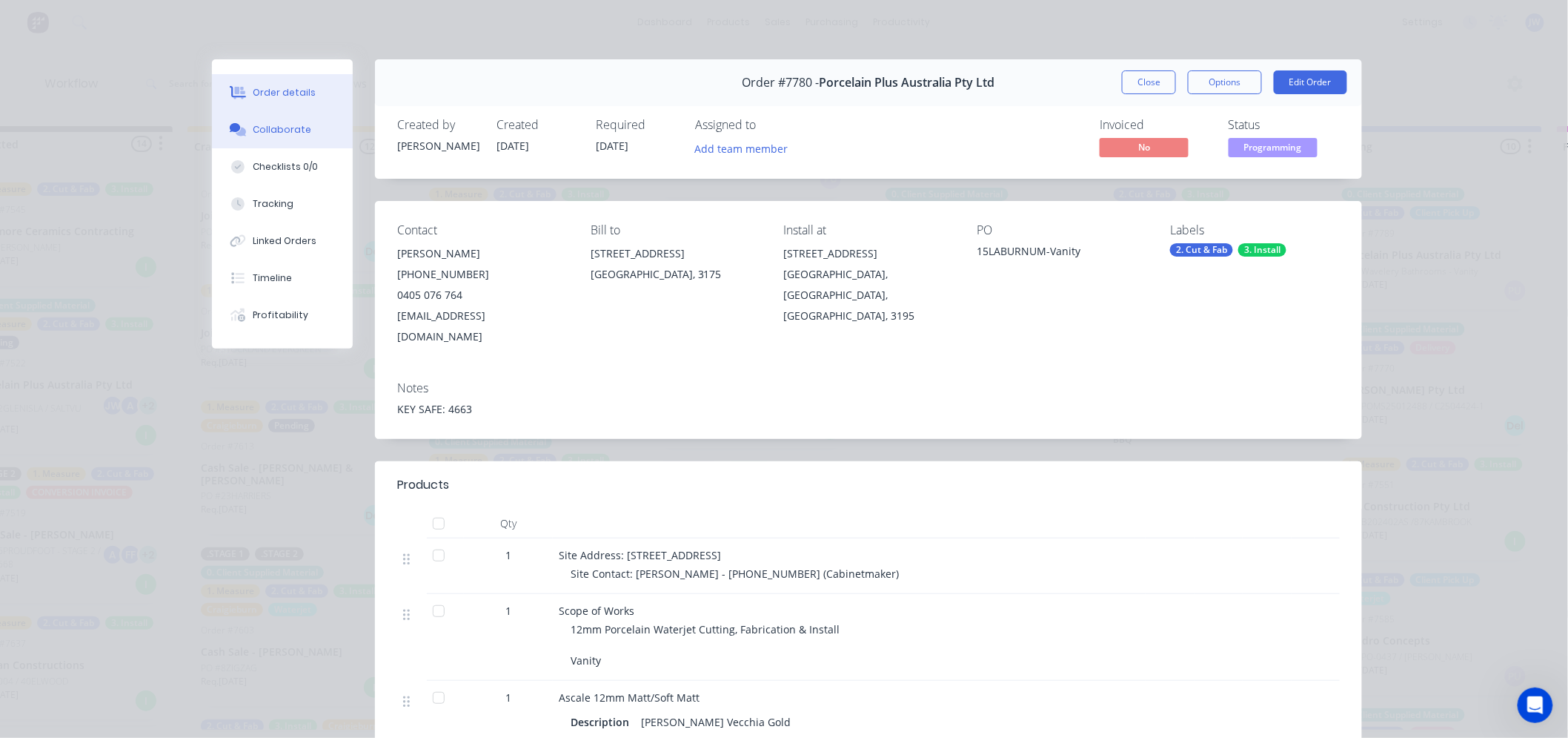
click at [296, 137] on button "Collaborate" at bounding box center [283, 129] width 141 height 37
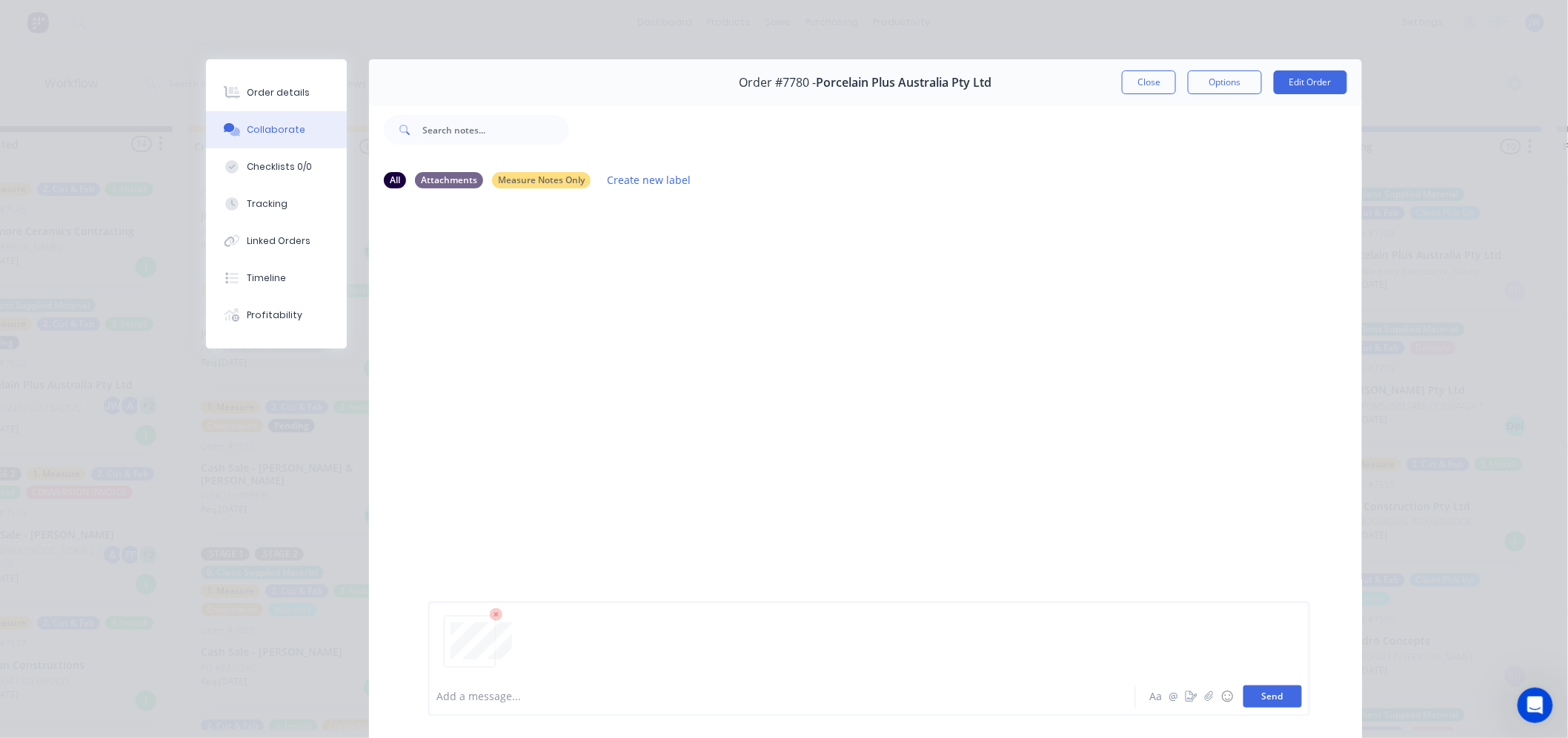
click at [1279, 698] on button "Send" at bounding box center [1273, 696] width 59 height 22
drag, startPoint x: 1153, startPoint y: 81, endPoint x: 1166, endPoint y: 91, distance: 16.4
click at [1153, 81] on button "Close" at bounding box center [1149, 82] width 54 height 24
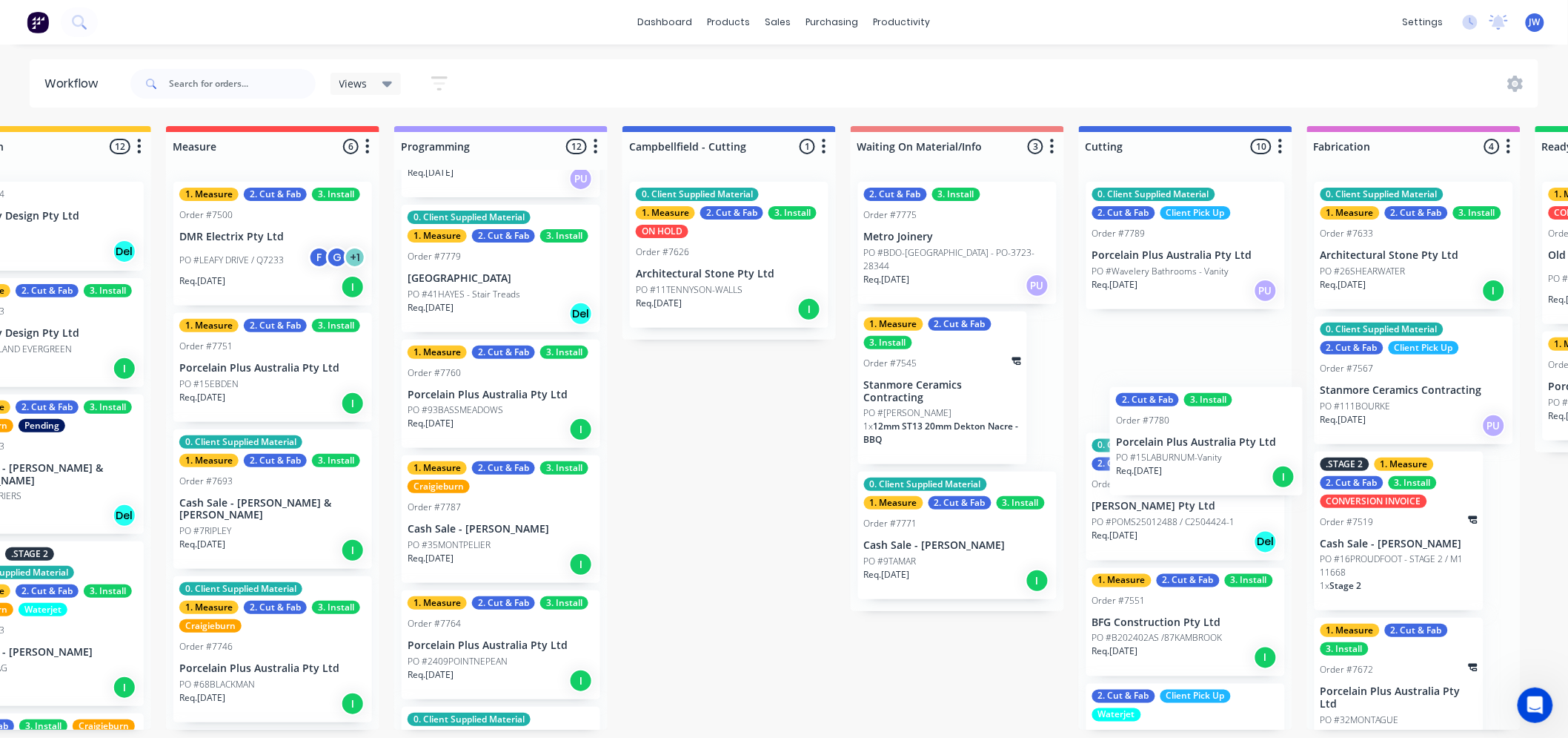
scroll to position [0, 328]
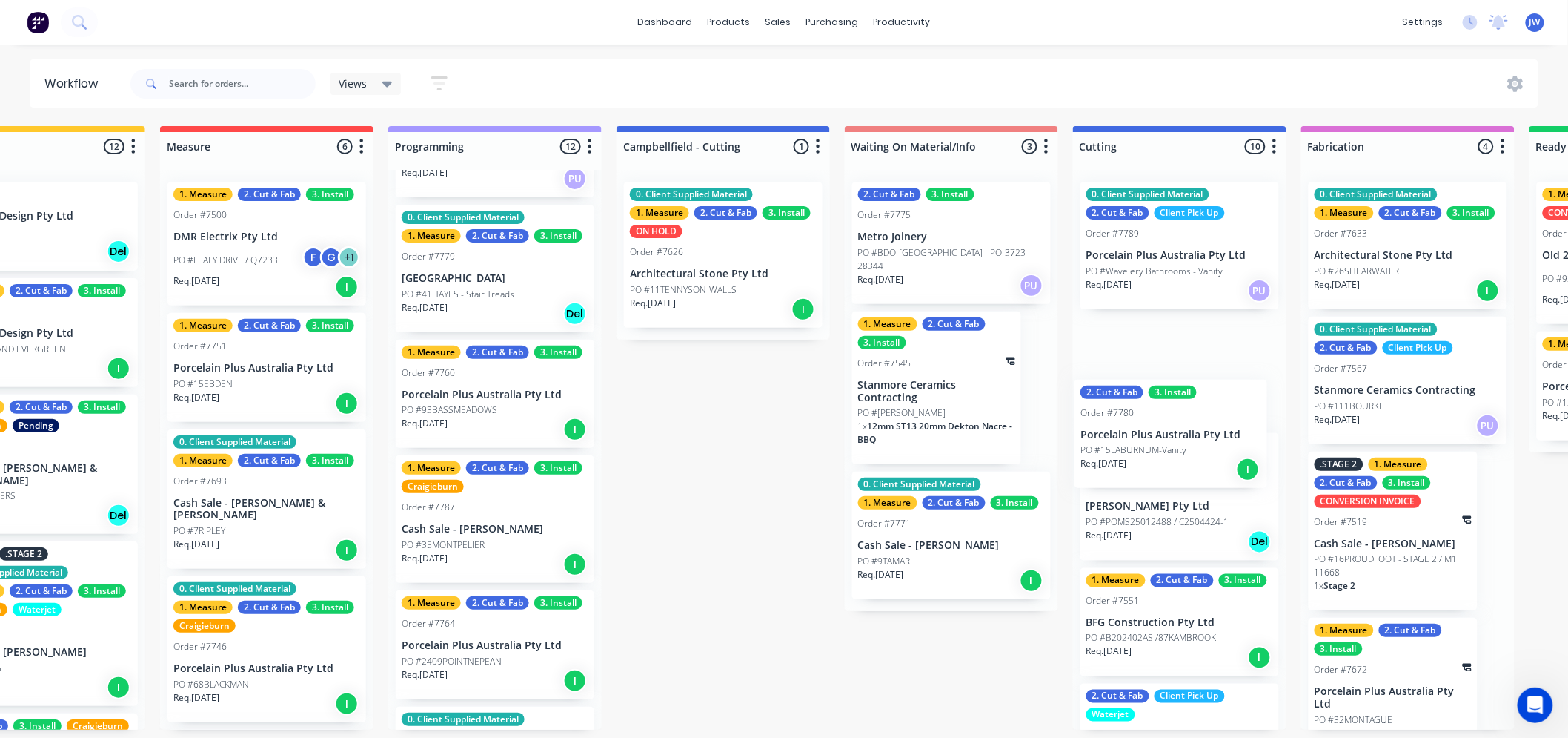
drag, startPoint x: 722, startPoint y: 522, endPoint x: 1161, endPoint y: 459, distance: 443.5
click at [1161, 459] on div "Submitted 14 Status colour #273444 hex #273444 Save Cancel Summaries Total orde…" at bounding box center [1219, 427] width 3117 height 604
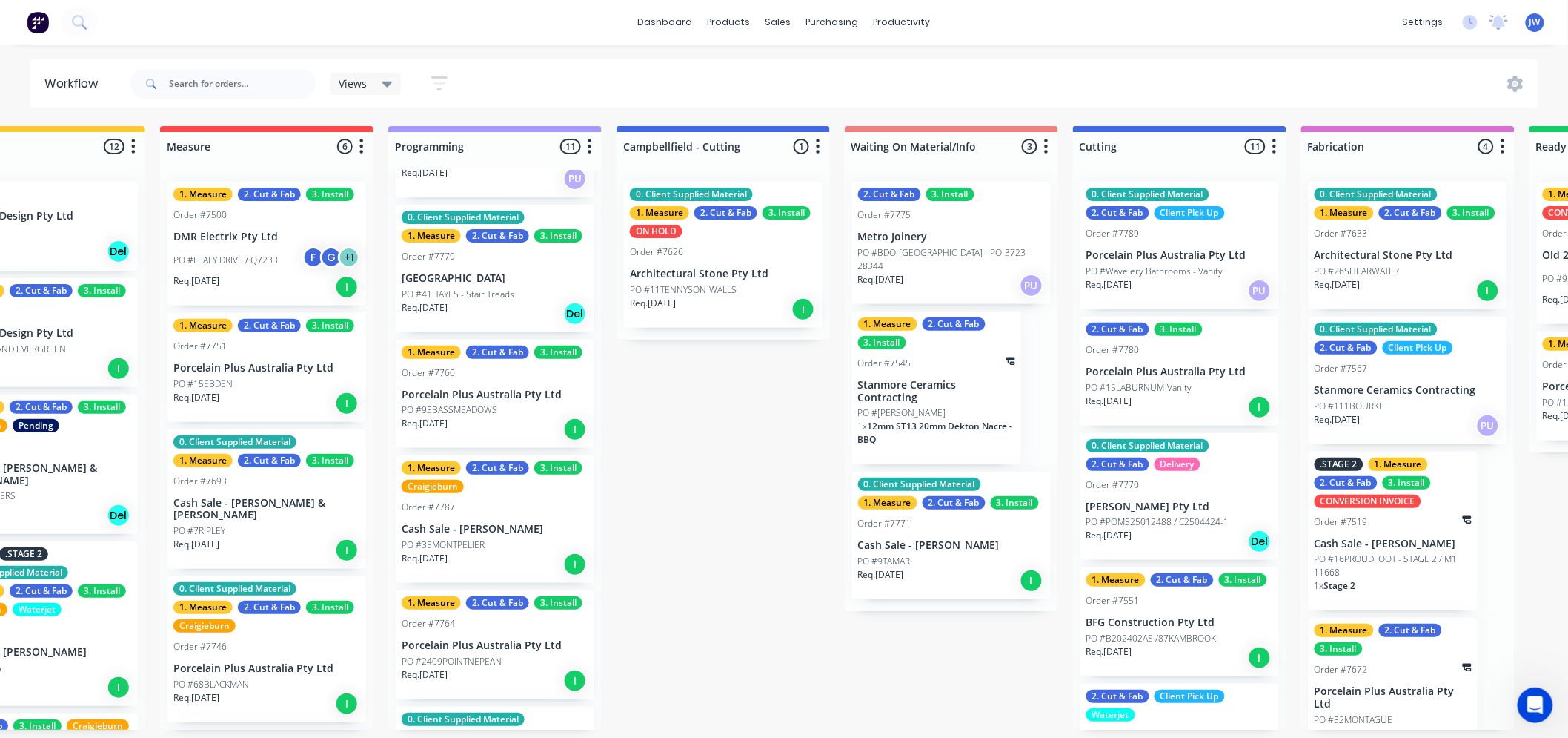
click at [742, 487] on div "Submitted 14 Status colour #273444 hex #273444 Save Cancel Summaries Total orde…" at bounding box center [1219, 427] width 3117 height 604
click at [721, 414] on div "Submitted 14 Status colour #273444 hex #273444 Save Cancel Summaries Total orde…" at bounding box center [1219, 427] width 3117 height 604
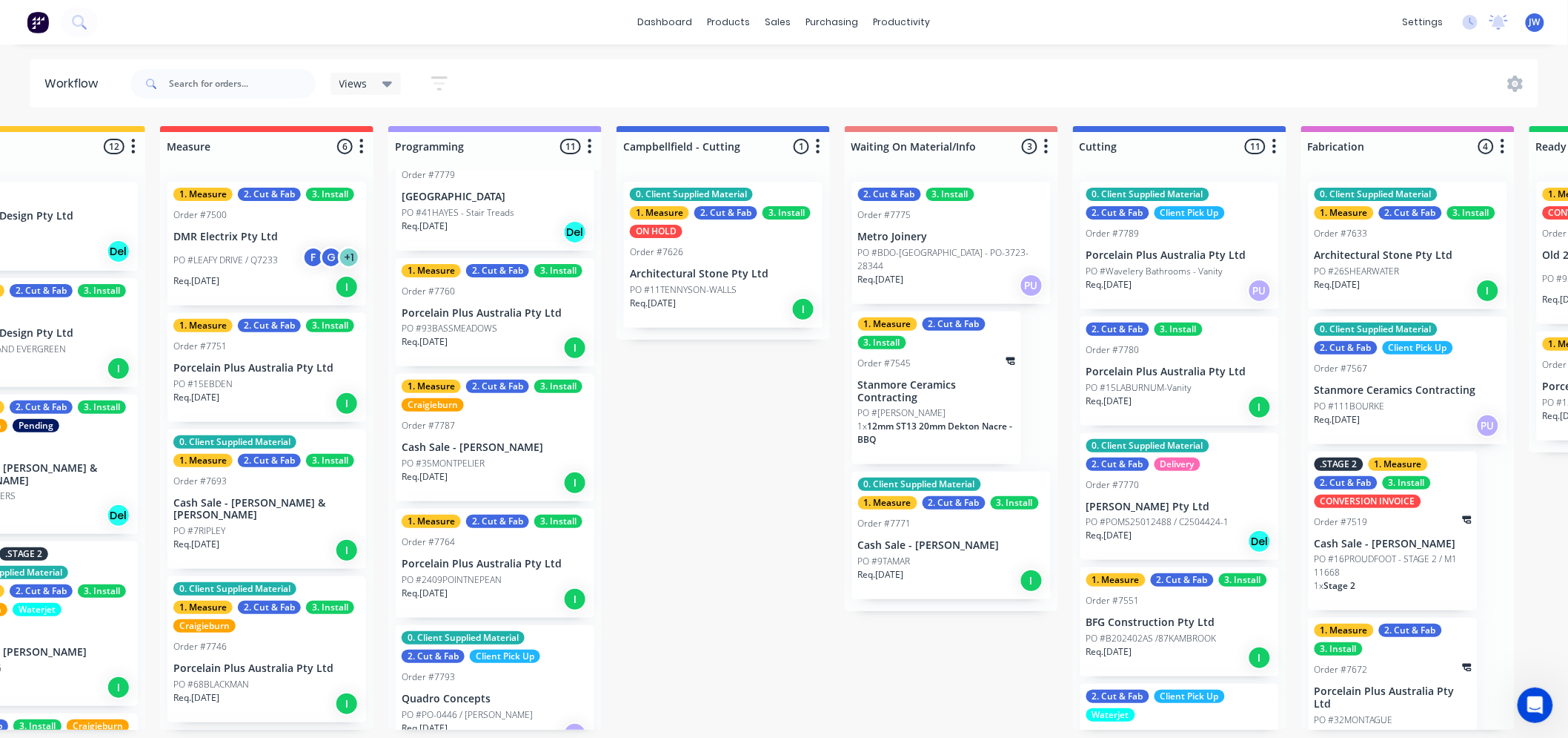
scroll to position [741, 0]
click at [751, 421] on div "Submitted 14 Status colour #273444 hex #273444 Save Cancel Summaries Total orde…" at bounding box center [1219, 427] width 3117 height 604
click at [753, 506] on div "Submitted 14 Status colour #273444 hex #273444 Save Cancel Summaries Total orde…" at bounding box center [1219, 427] width 3117 height 604
drag, startPoint x: 717, startPoint y: 474, endPoint x: 654, endPoint y: 462, distance: 64.1
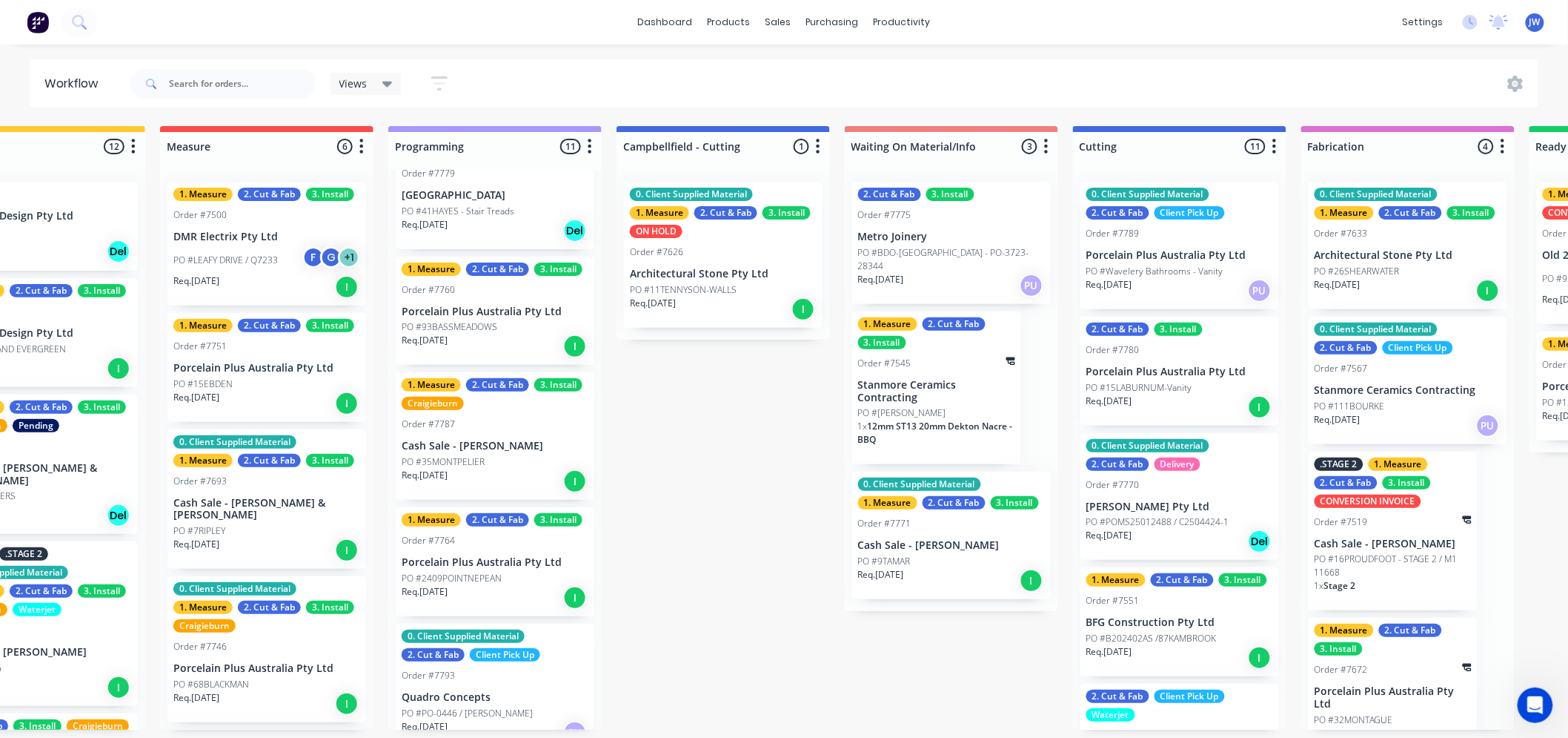
click at [719, 474] on div "Submitted 14 Status colour #273444 hex #273444 Save Cancel Summaries Total orde…" at bounding box center [1219, 427] width 3117 height 604
